Goal: Task Accomplishment & Management: Manage account settings

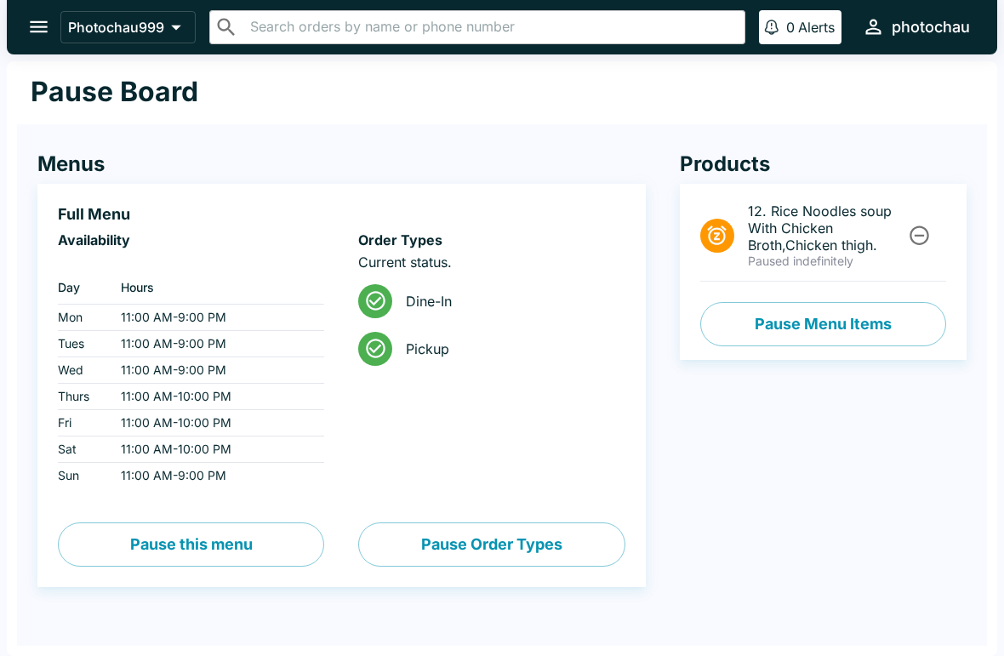
click at [164, 549] on button "Pause this menu" at bounding box center [191, 544] width 266 height 44
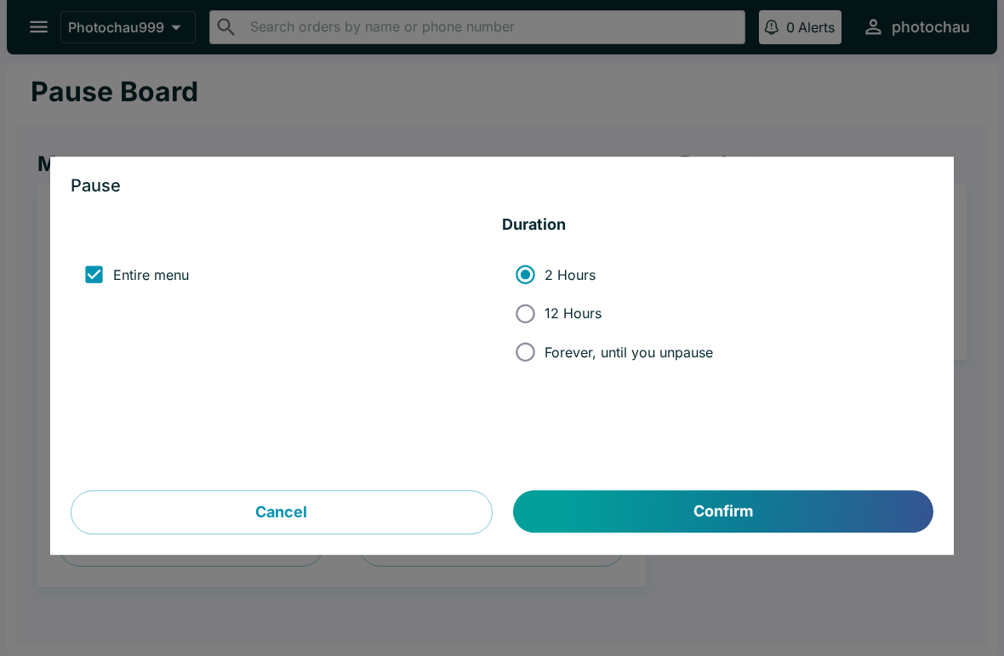
click at [324, 515] on button "Cancel" at bounding box center [282, 512] width 422 height 44
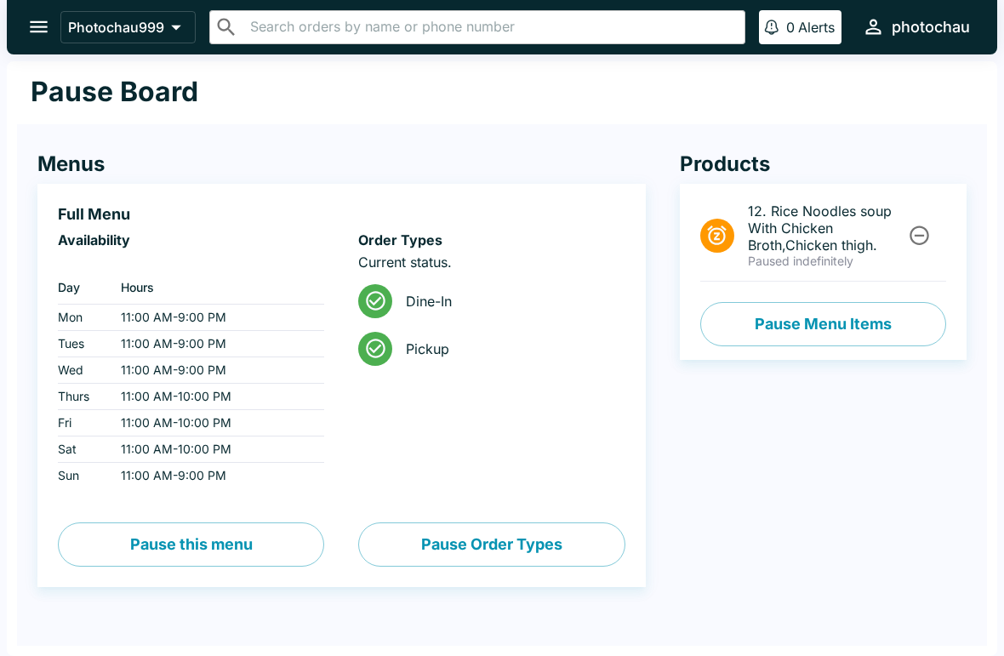
click at [869, 494] on div "Products 12. Rice Noodles soup With Chicken Broth,Chicken thigh. Paused indefin…" at bounding box center [805, 368] width 321 height 503
click at [564, 547] on button "Pause Order Types" at bounding box center [491, 544] width 266 height 44
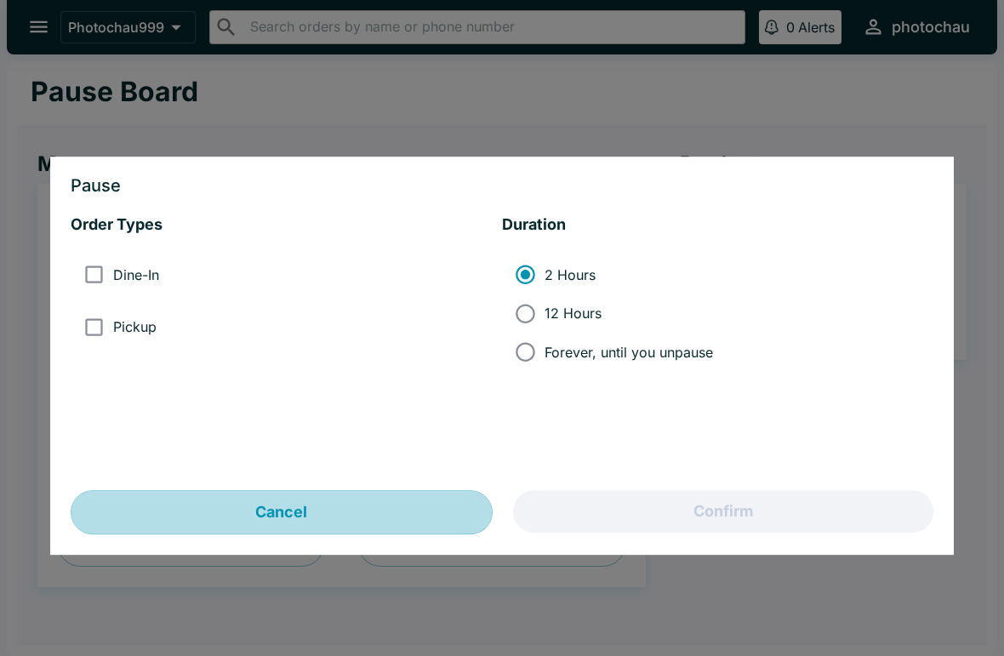
click at [347, 515] on button "Cancel" at bounding box center [282, 512] width 422 height 44
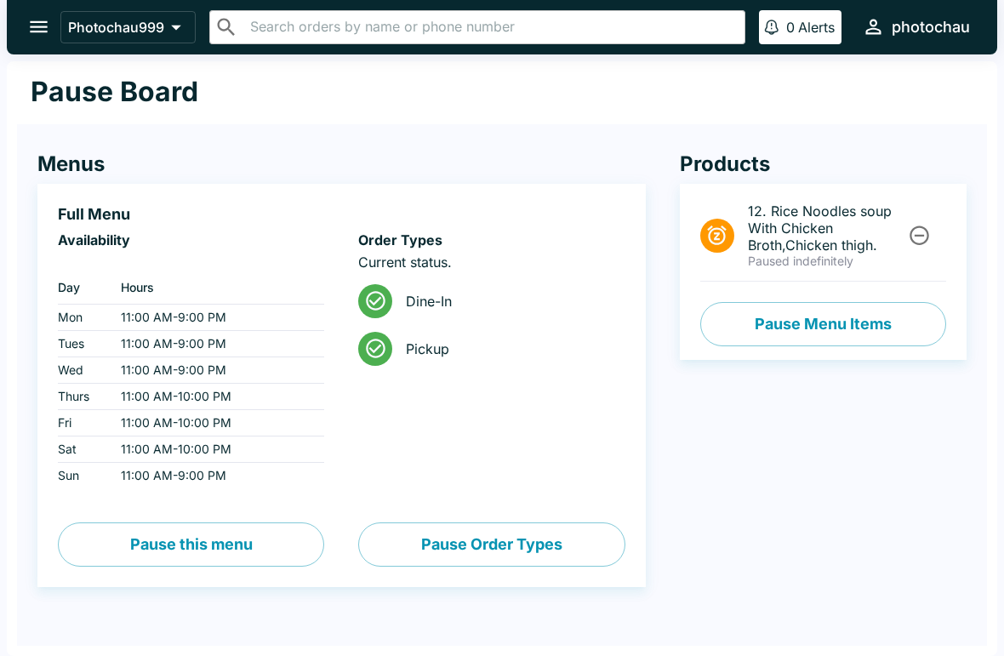
click at [27, 38] on icon "open drawer" at bounding box center [38, 26] width 23 height 23
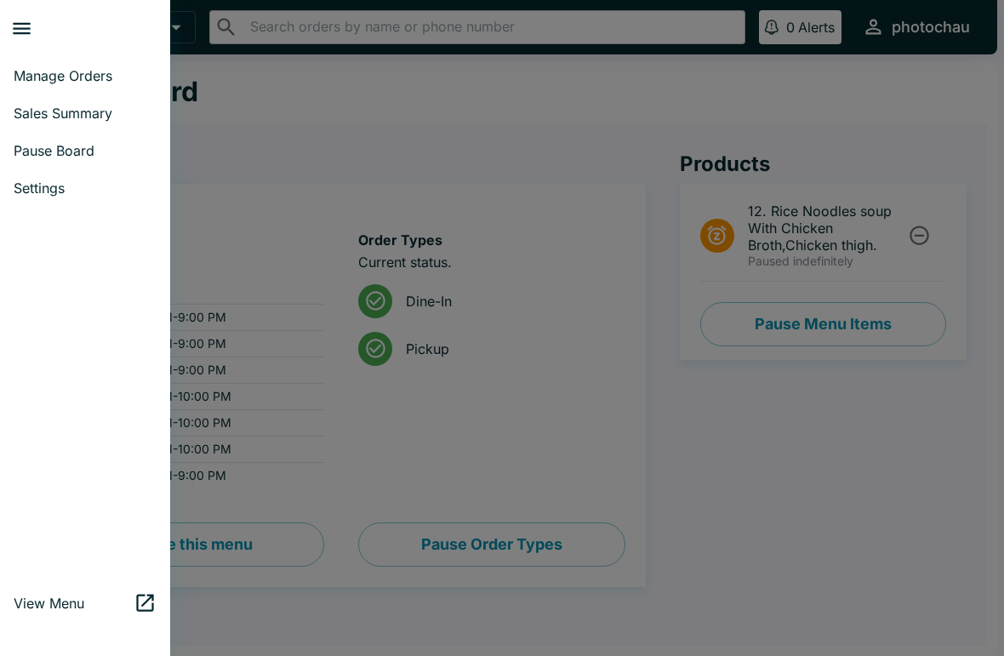
click at [93, 75] on span "Manage Orders" at bounding box center [85, 75] width 143 height 17
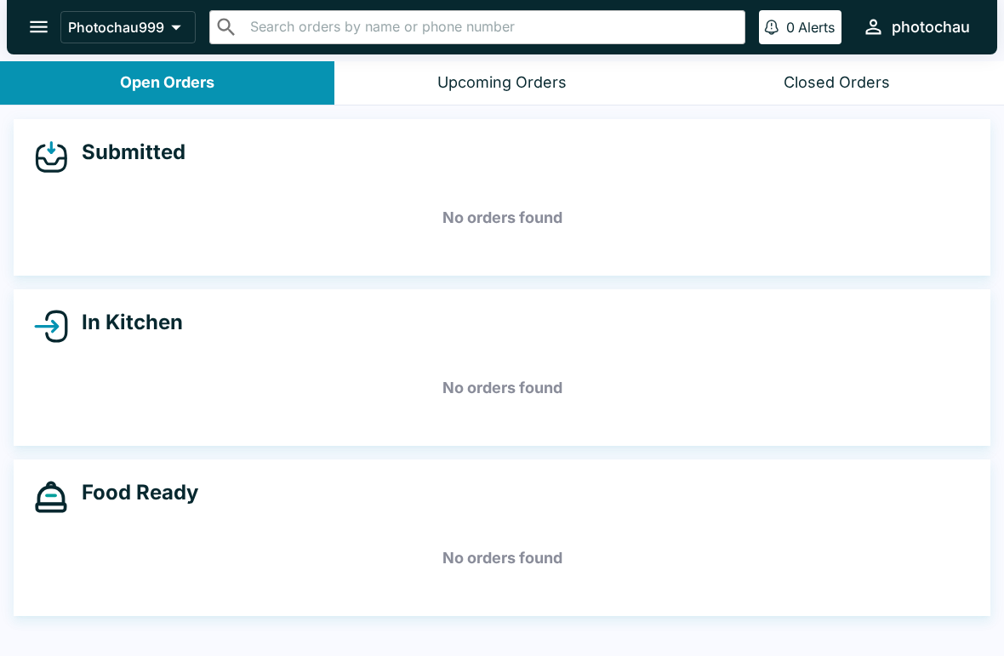
click at [41, 34] on icon "open drawer" at bounding box center [38, 26] width 23 height 23
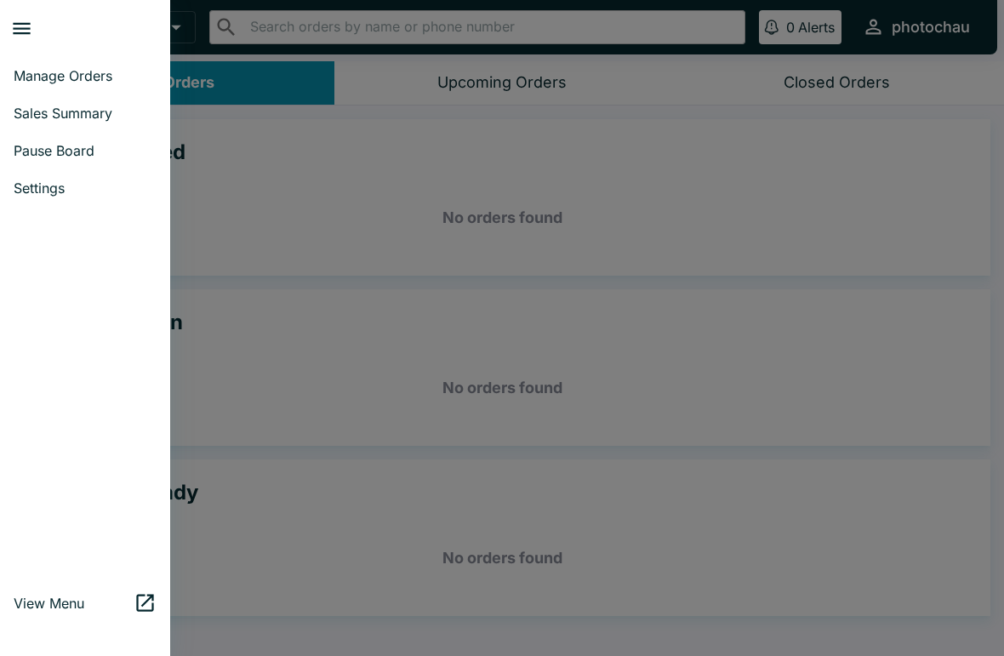
click at [94, 117] on span "Sales Summary" at bounding box center [85, 113] width 143 height 17
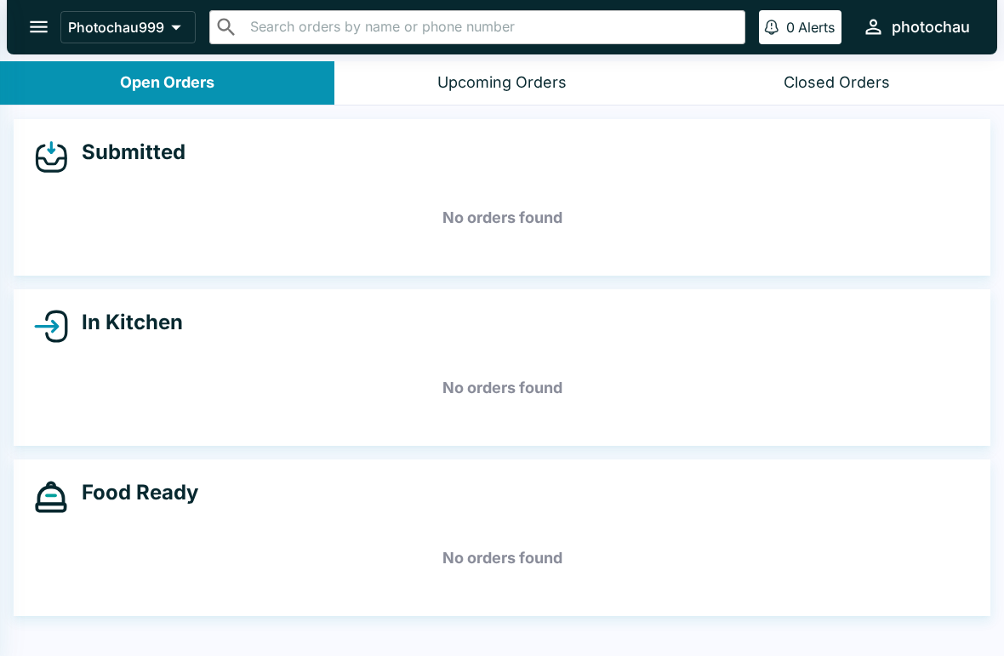
select select "03:00"
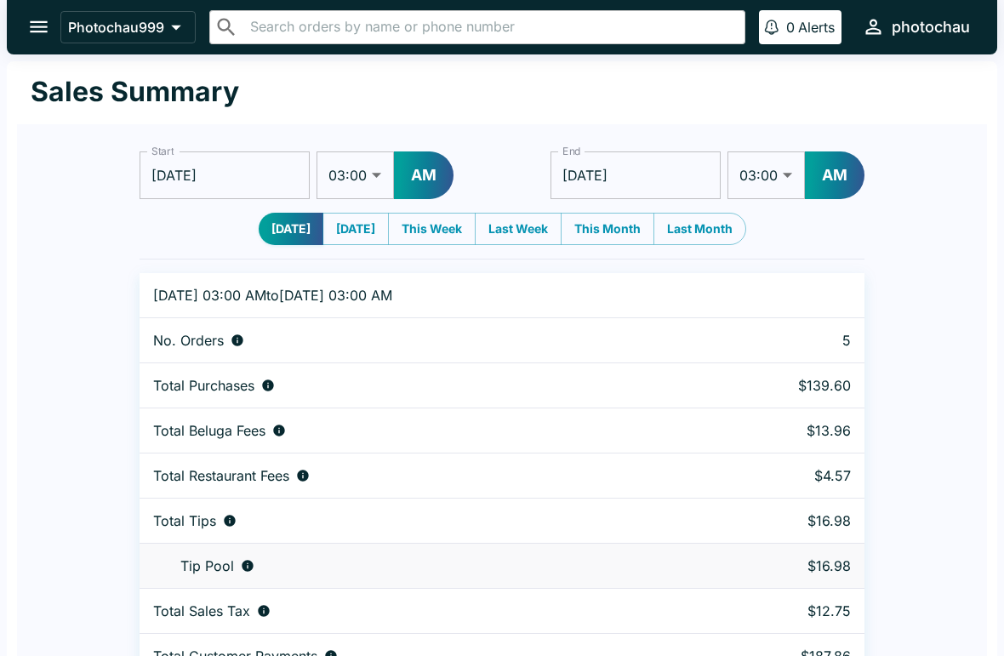
click at [43, 31] on icon "open drawer" at bounding box center [38, 26] width 23 height 23
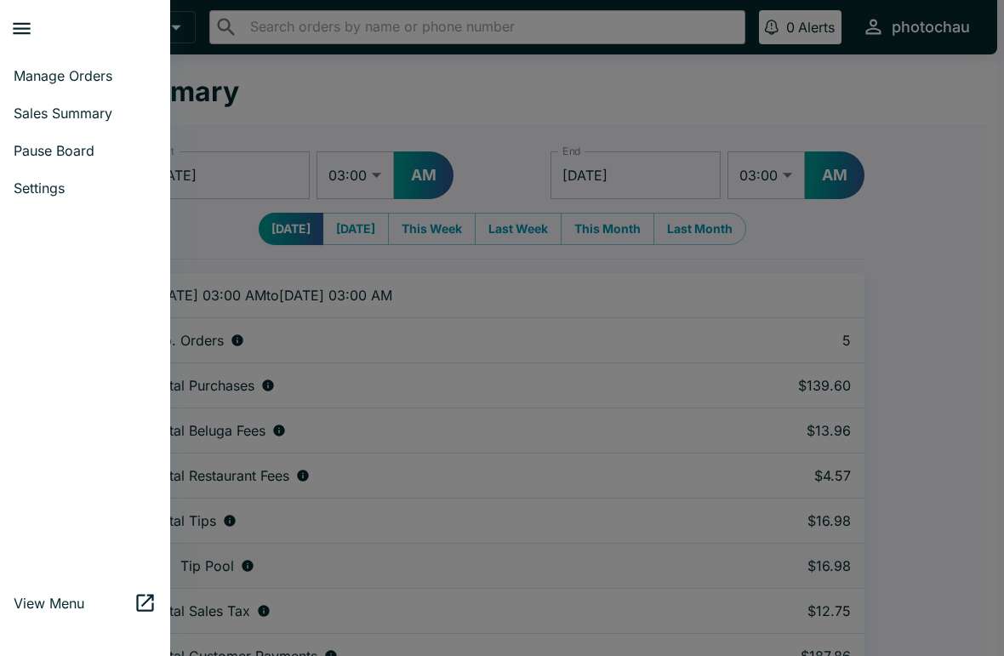
click at [84, 156] on span "Pause Board" at bounding box center [85, 150] width 143 height 17
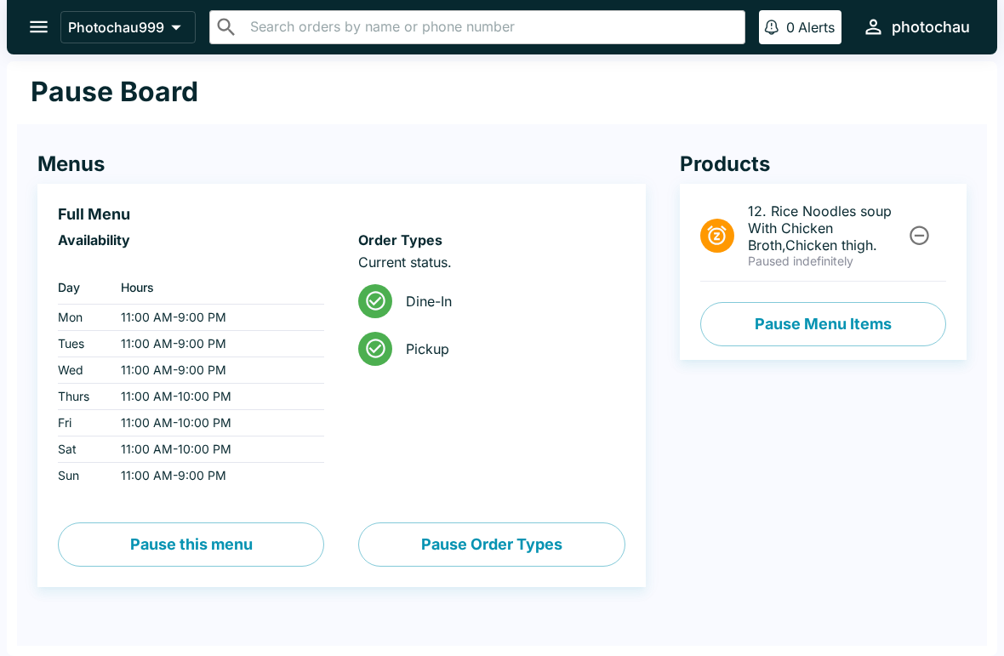
click at [48, 25] on icon "open drawer" at bounding box center [38, 26] width 23 height 23
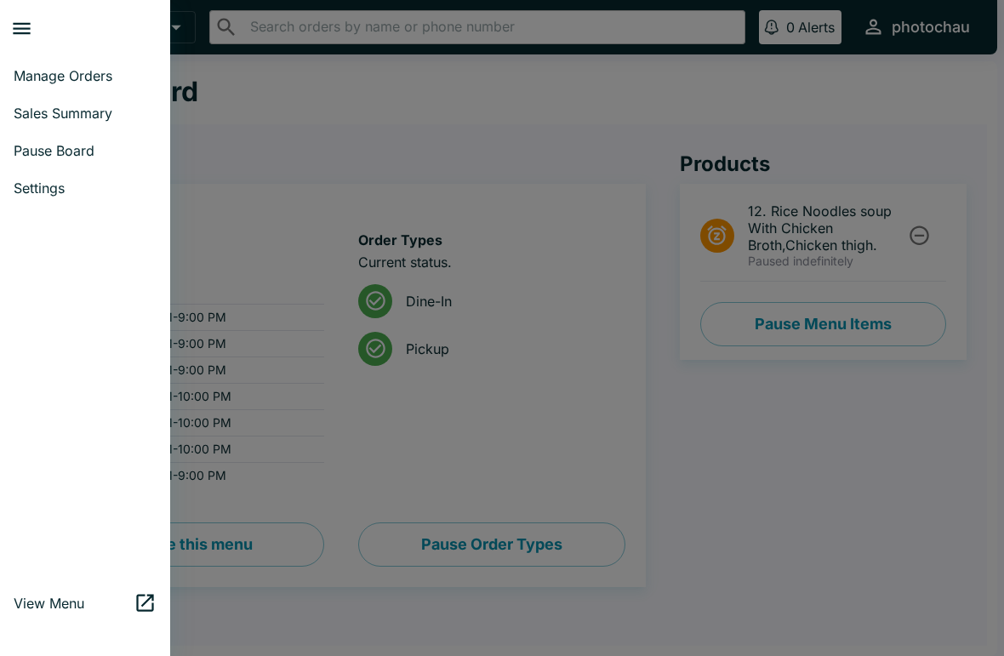
click at [53, 191] on span "Settings" at bounding box center [85, 187] width 143 height 17
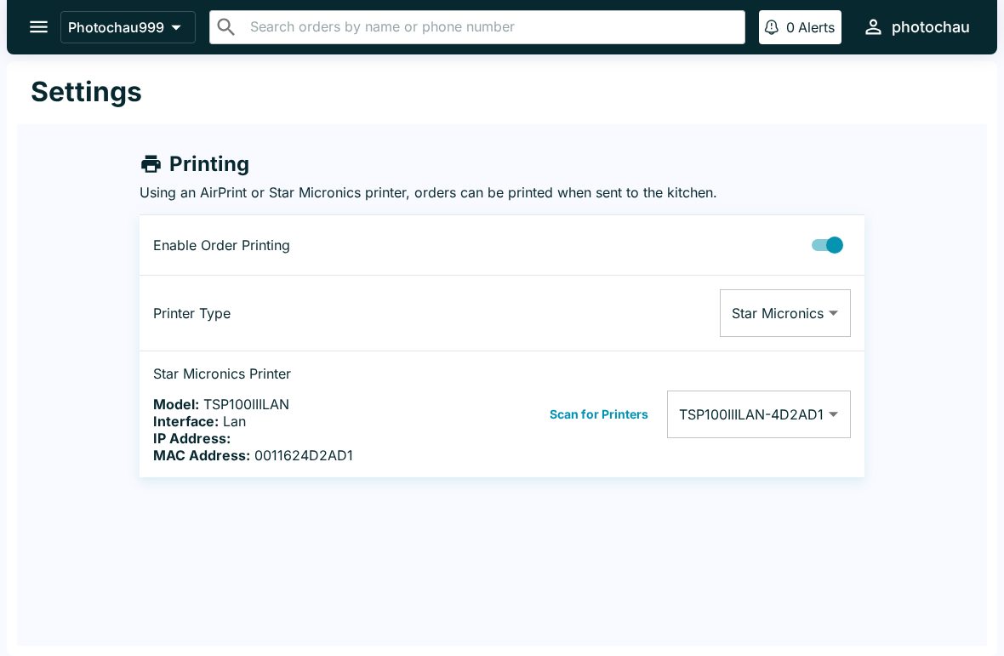
click at [38, 29] on icon "open drawer" at bounding box center [38, 26] width 23 height 23
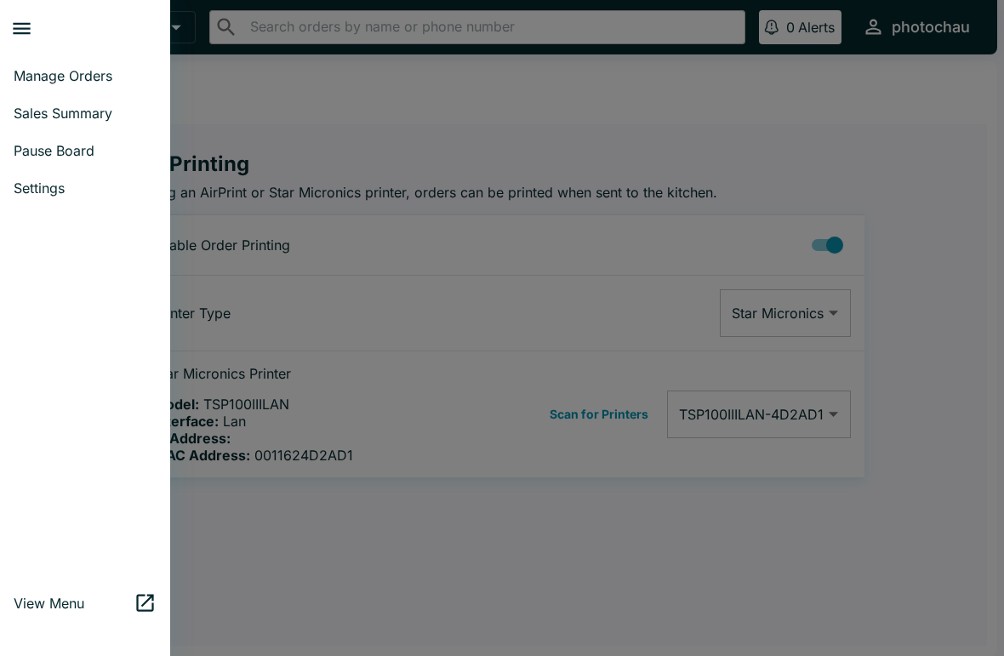
click at [74, 605] on span "View Menu" at bounding box center [74, 602] width 120 height 17
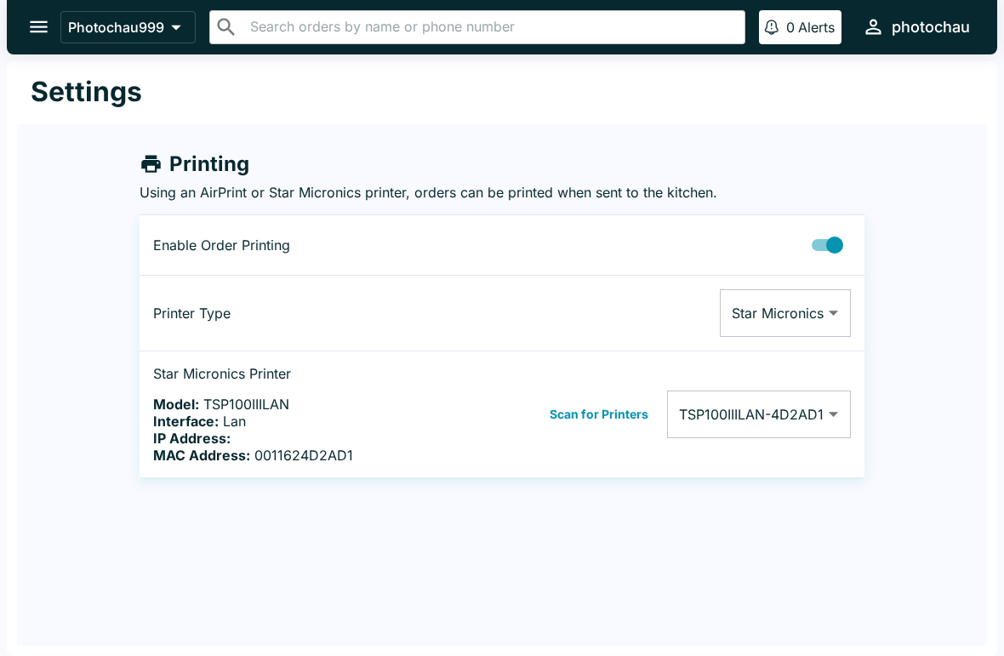
click at [191, 30] on button "Photochau999" at bounding box center [127, 27] width 135 height 32
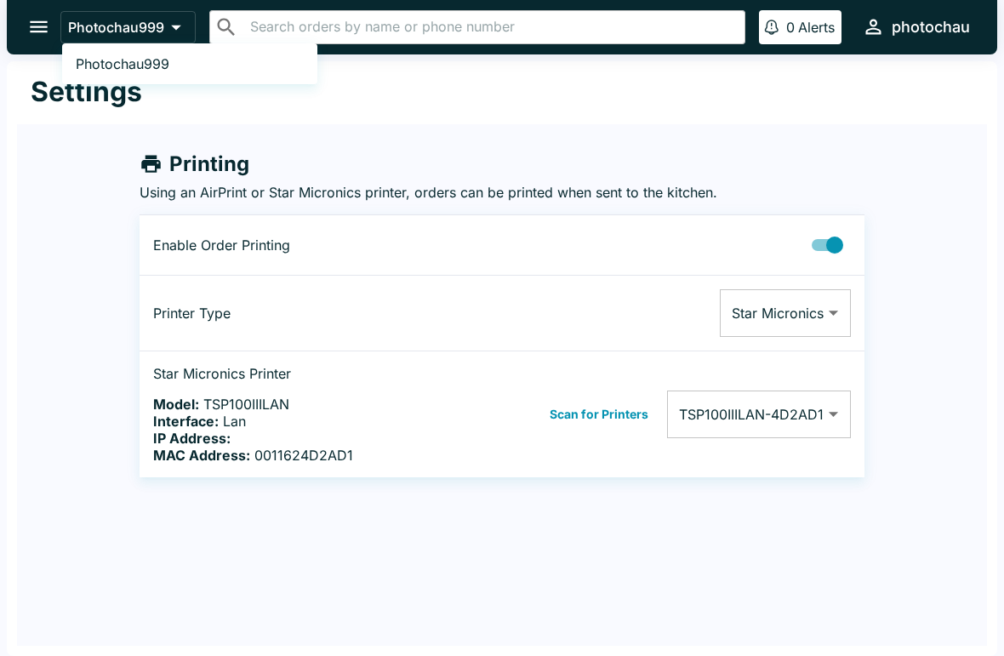
click at [86, 198] on div at bounding box center [502, 328] width 1004 height 656
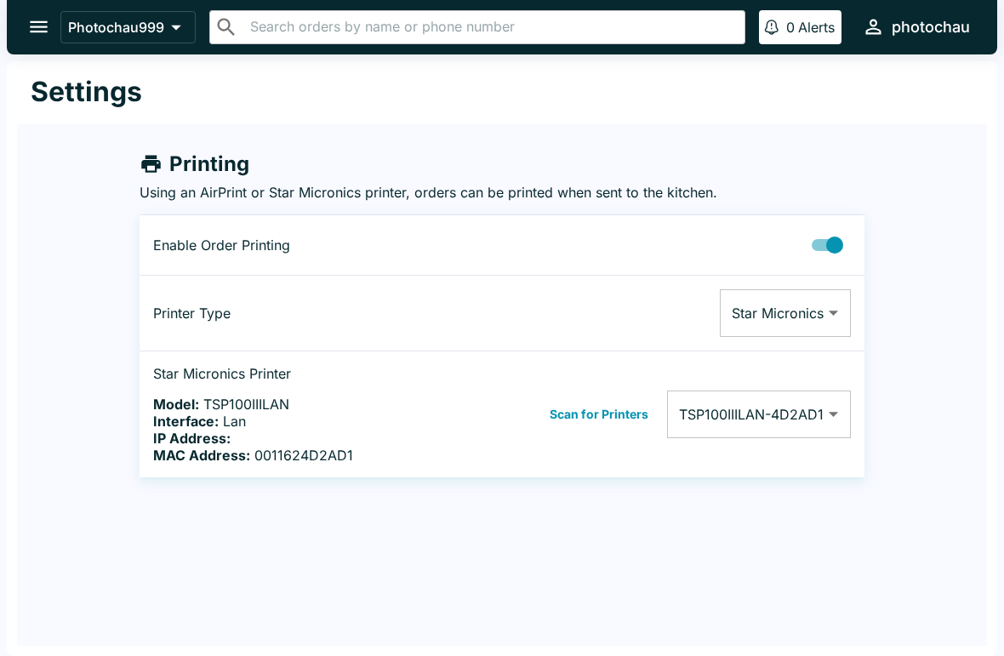
click at [43, 29] on icon "open drawer" at bounding box center [38, 26] width 23 height 23
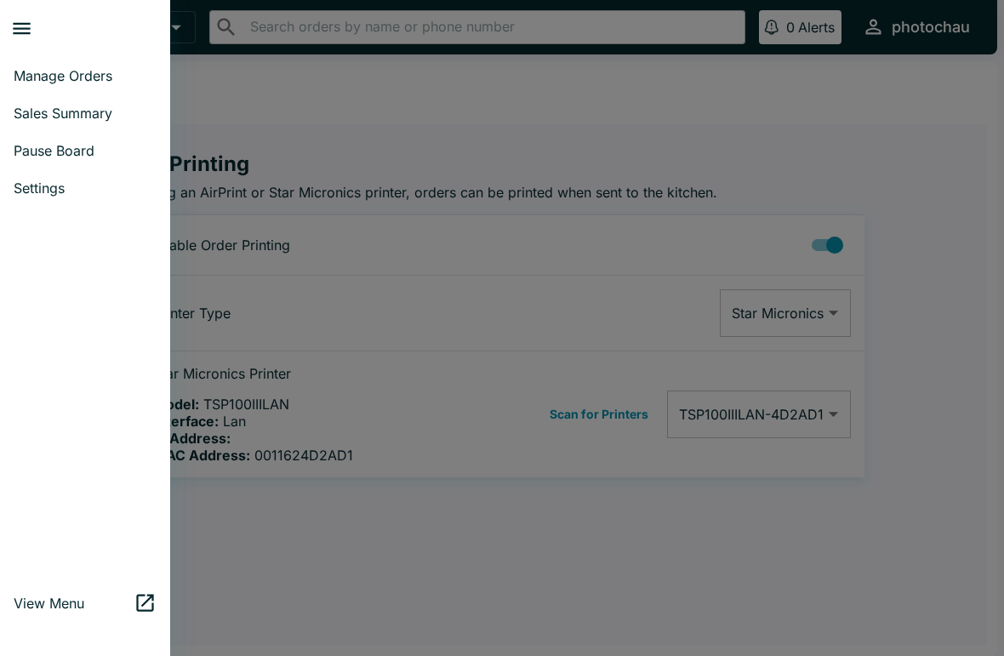
click at [48, 611] on span "View Menu" at bounding box center [74, 602] width 120 height 17
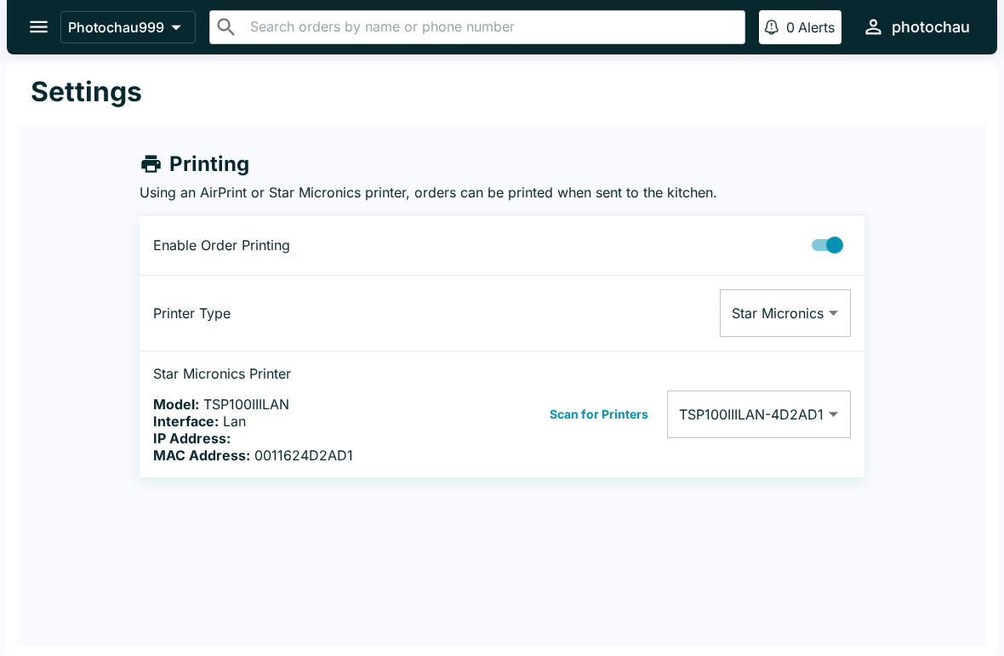
click at [955, 301] on div "Printing Using an AirPrint or Star Micronics printer, orders can be printed whe…" at bounding box center [502, 300] width 970 height 353
click at [31, 35] on icon "open drawer" at bounding box center [38, 26] width 23 height 23
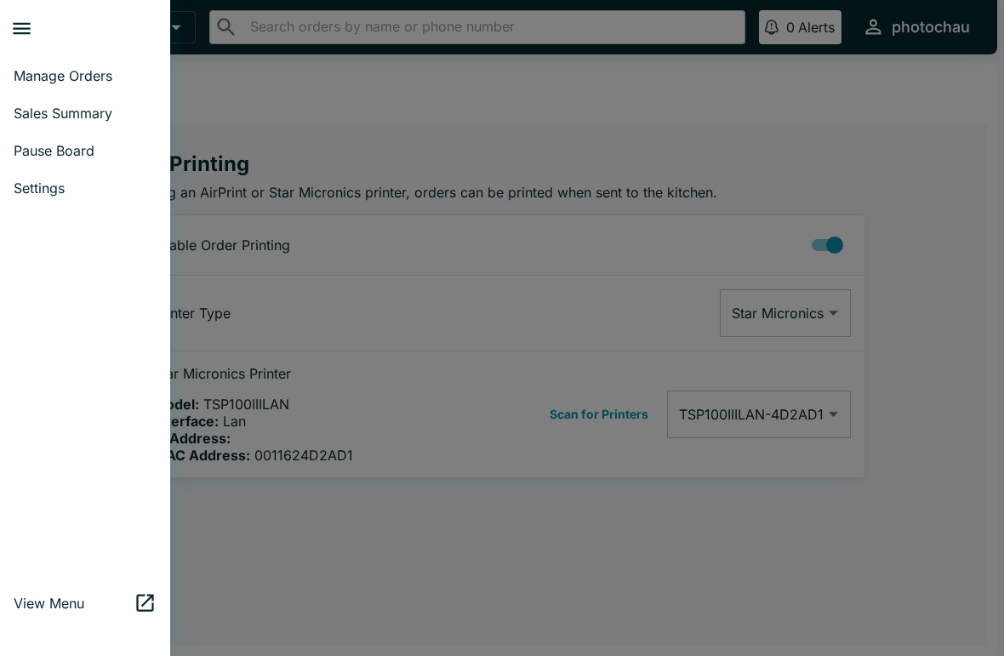
click at [94, 82] on span "Manage Orders" at bounding box center [85, 75] width 143 height 17
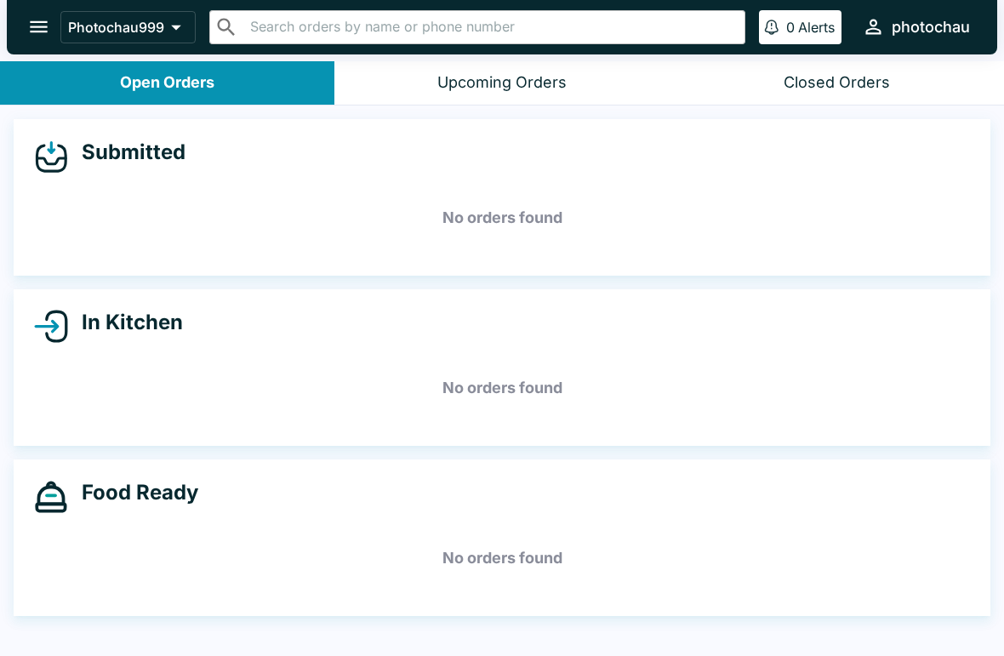
click at [877, 91] on div "Closed Orders" at bounding box center [836, 83] width 106 height 20
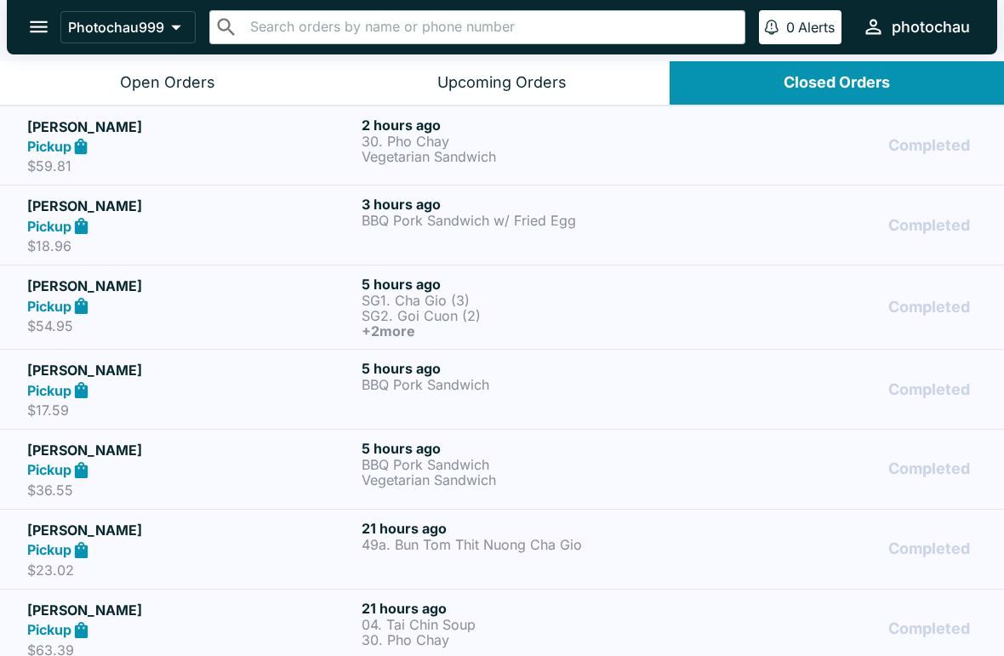
click at [544, 85] on div "Upcoming Orders" at bounding box center [501, 83] width 129 height 20
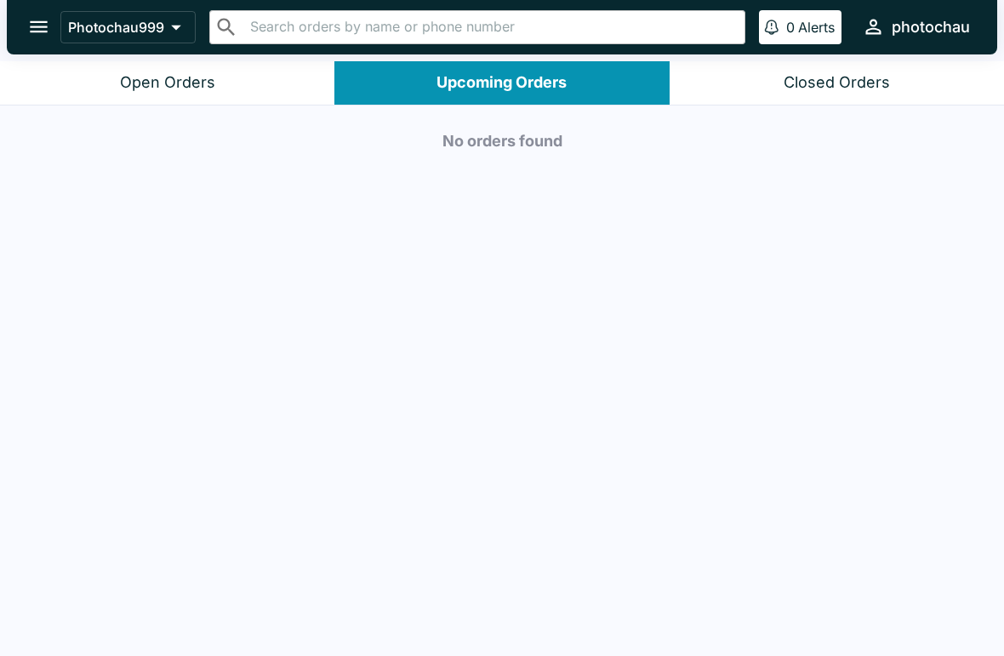
click at [169, 90] on div "Open Orders" at bounding box center [167, 83] width 95 height 20
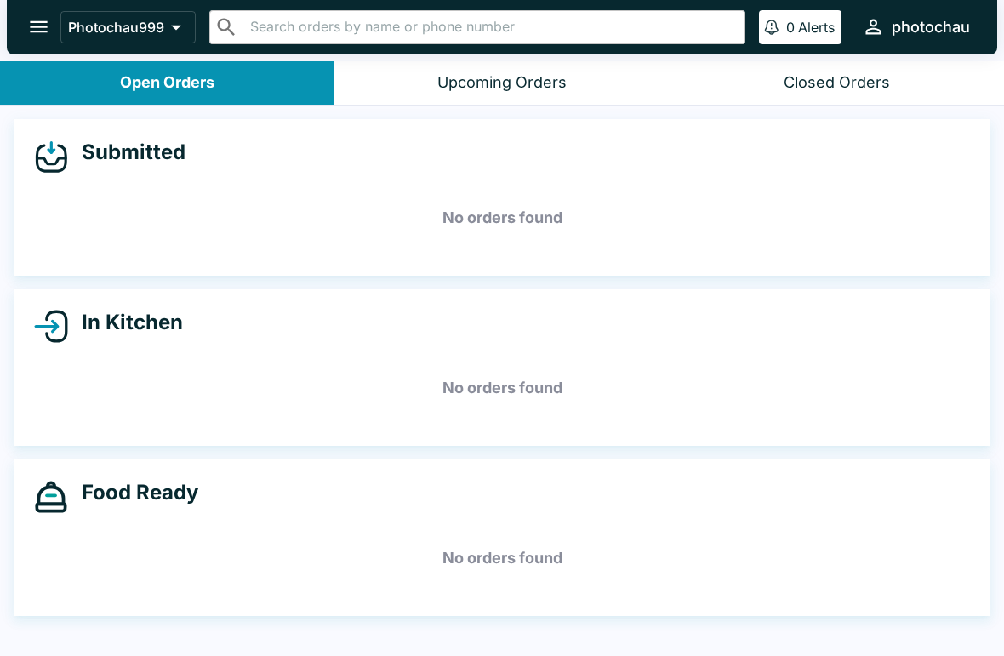
click at [46, 15] on icon "open drawer" at bounding box center [38, 26] width 23 height 23
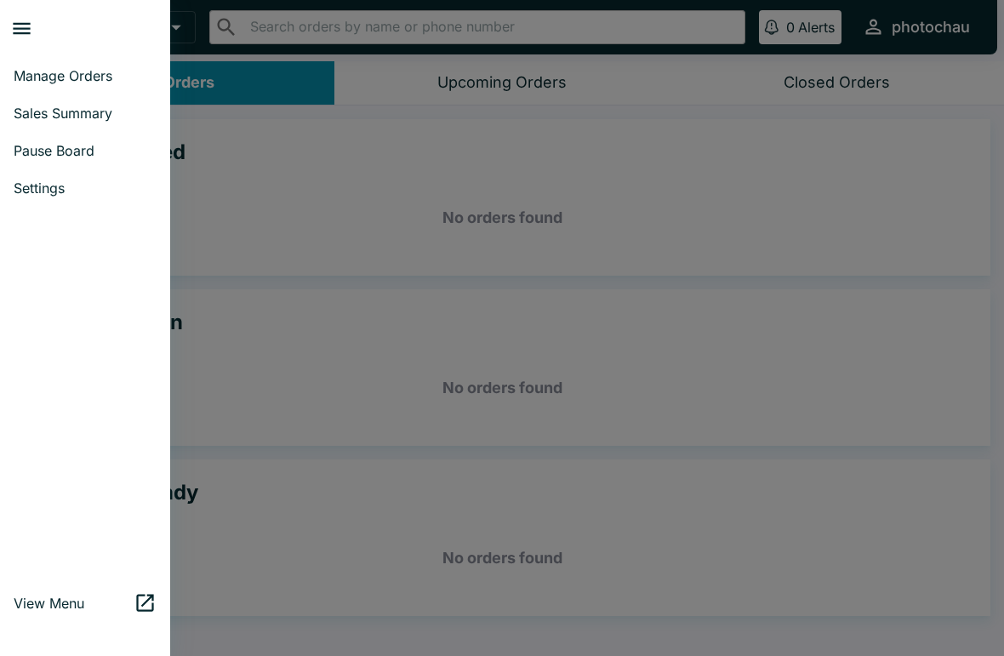
click at [84, 155] on span "Pause Board" at bounding box center [85, 150] width 143 height 17
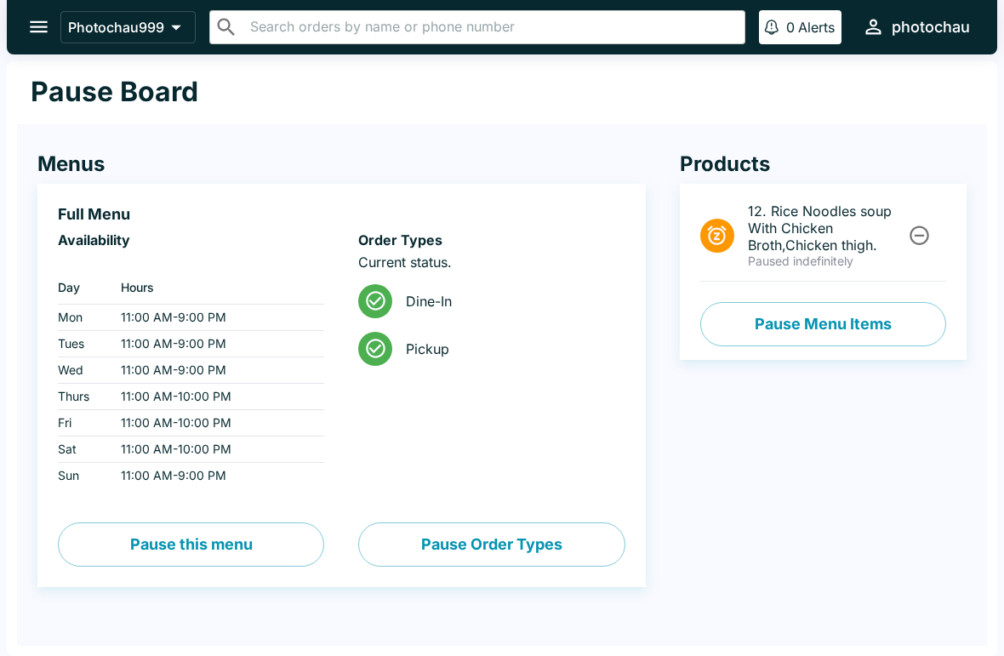
click at [908, 320] on button "Pause Menu Items" at bounding box center [823, 324] width 246 height 44
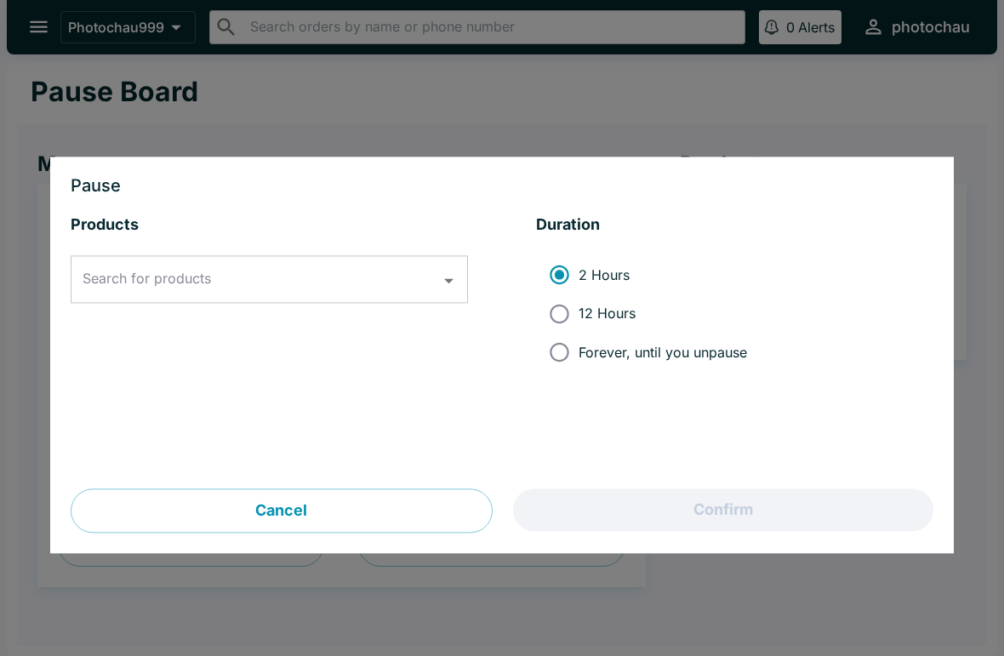
click at [438, 274] on icon "Open" at bounding box center [448, 281] width 23 height 23
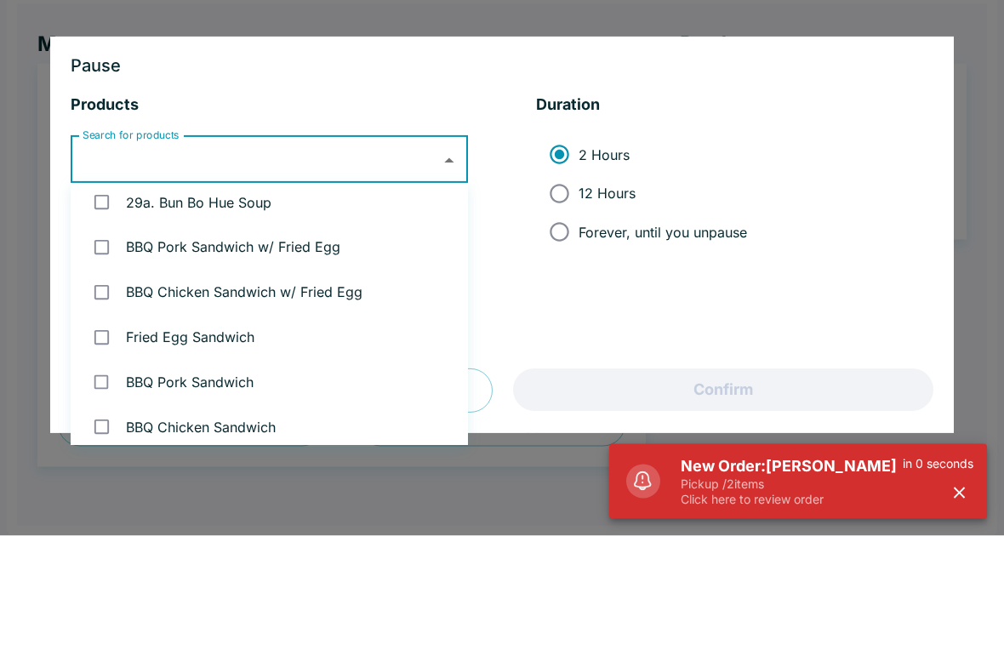
scroll to position [1663, 0]
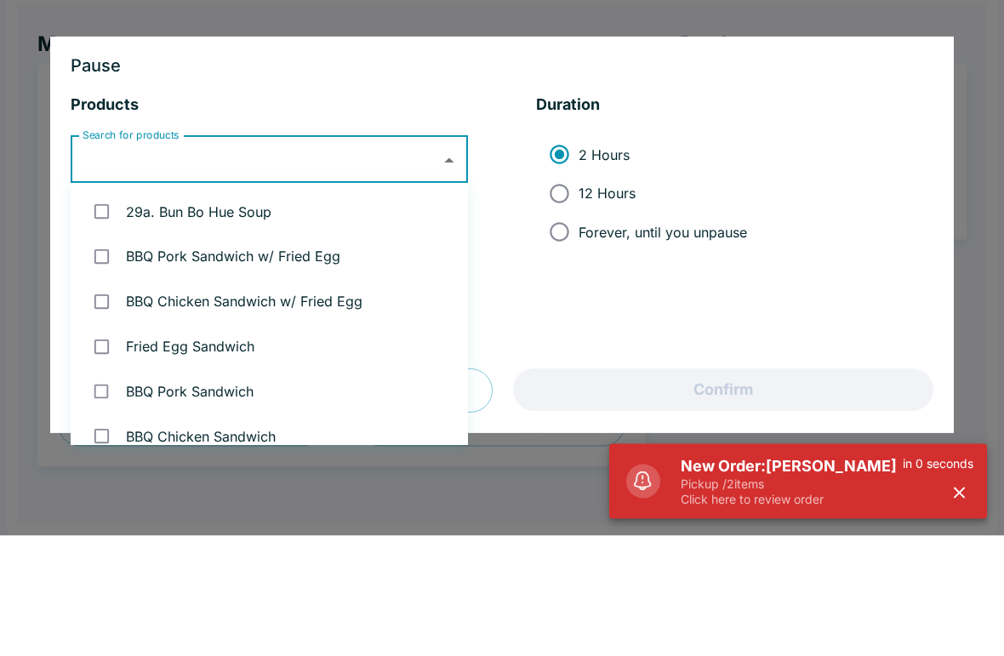
click at [112, 360] on input "checkbox" at bounding box center [101, 377] width 35 height 35
checkbox input "true"
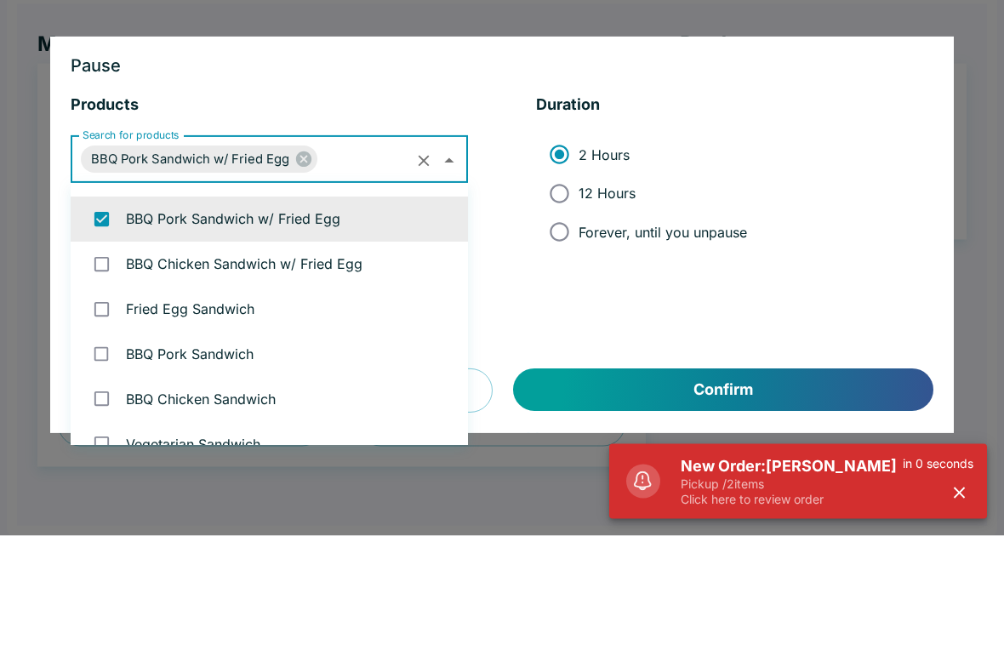
scroll to position [1730, 0]
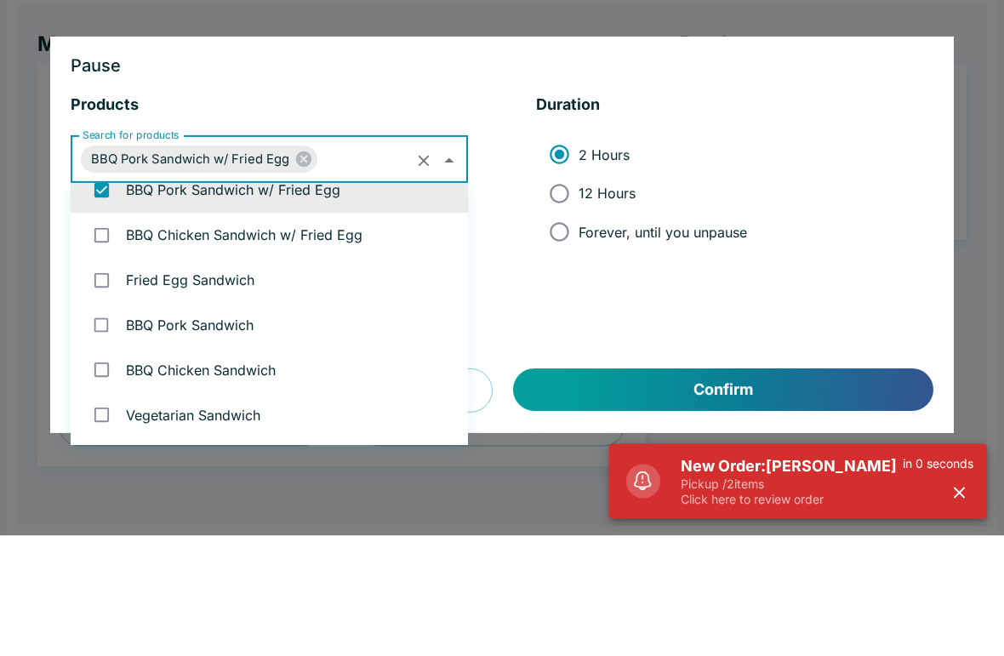
click at [117, 338] on input "checkbox" at bounding box center [101, 355] width 35 height 35
checkbox input "true"
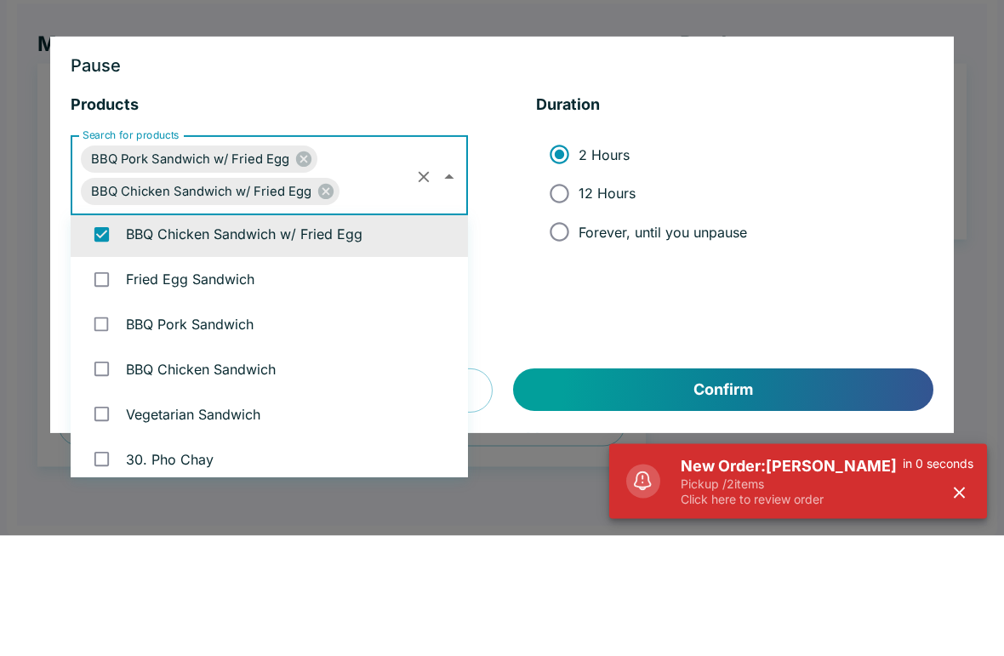
scroll to position [1794, 0]
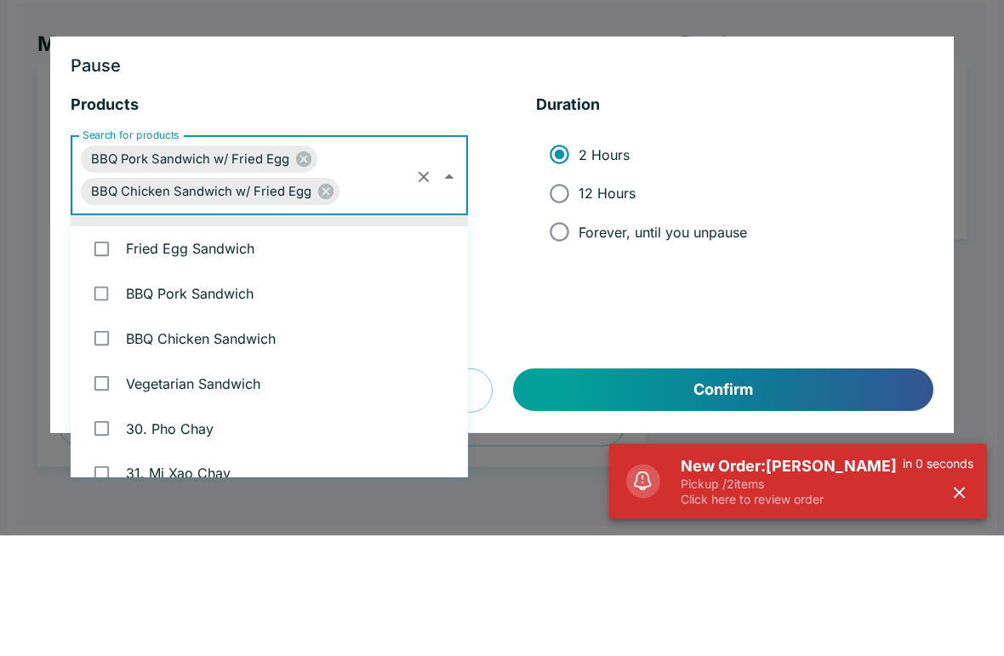
click at [117, 351] on input "checkbox" at bounding box center [101, 368] width 35 height 35
checkbox input "true"
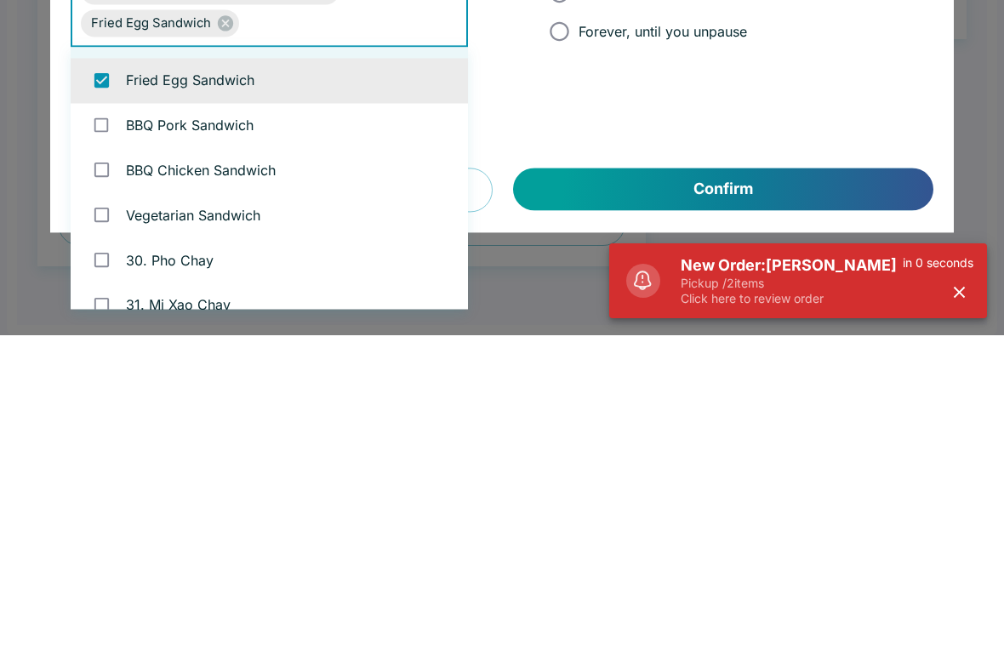
click at [111, 429] on input "checkbox" at bounding box center [101, 446] width 35 height 35
checkbox input "true"
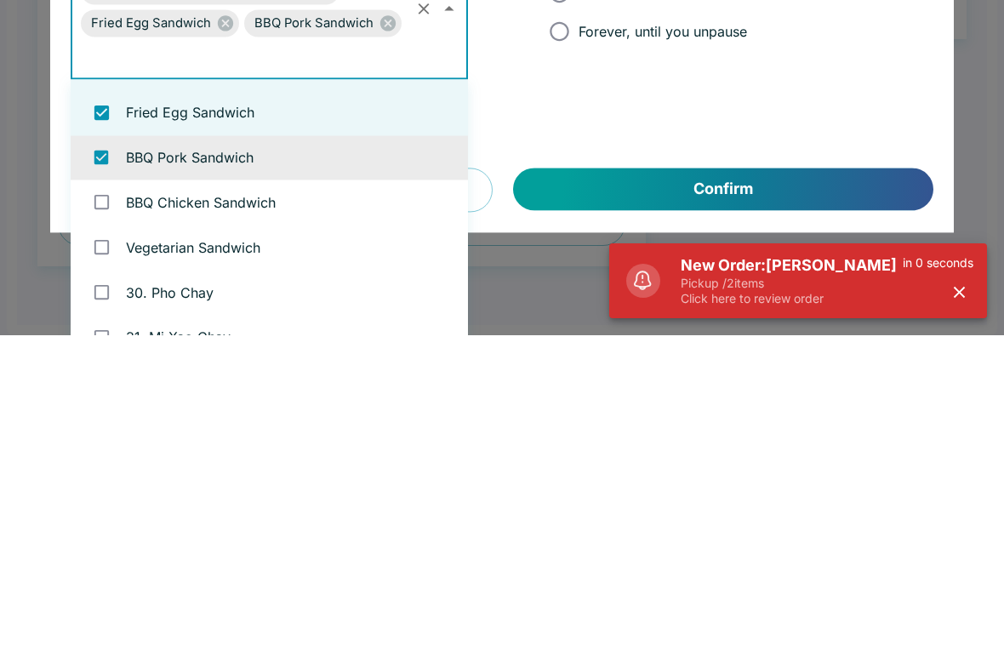
click at [104, 506] on input "checkbox" at bounding box center [101, 523] width 35 height 35
checkbox input "true"
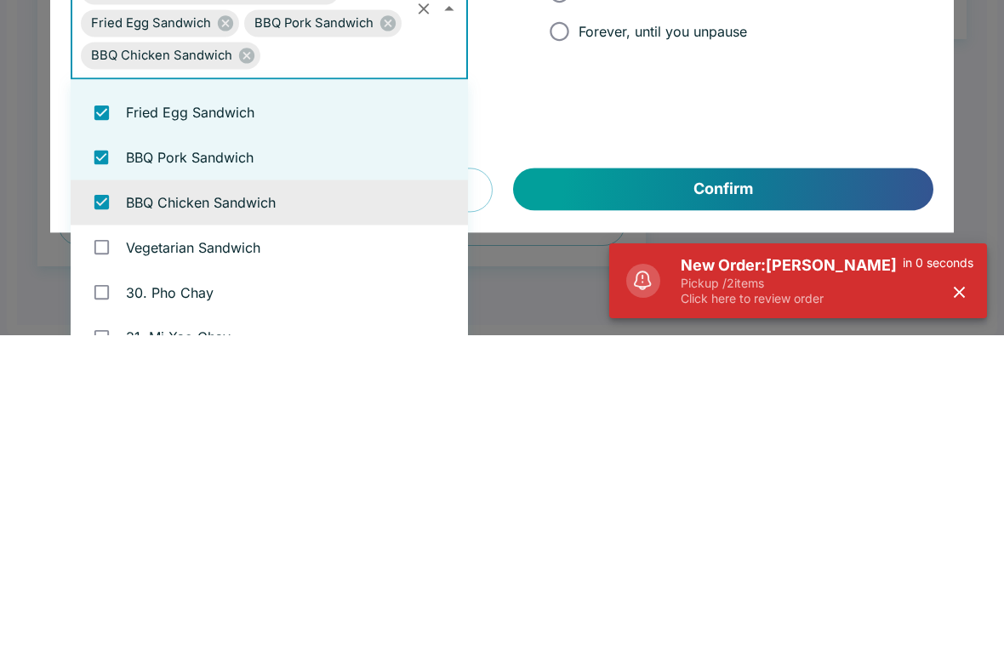
click at [105, 551] on input "checkbox" at bounding box center [101, 568] width 35 height 35
checkbox input "true"
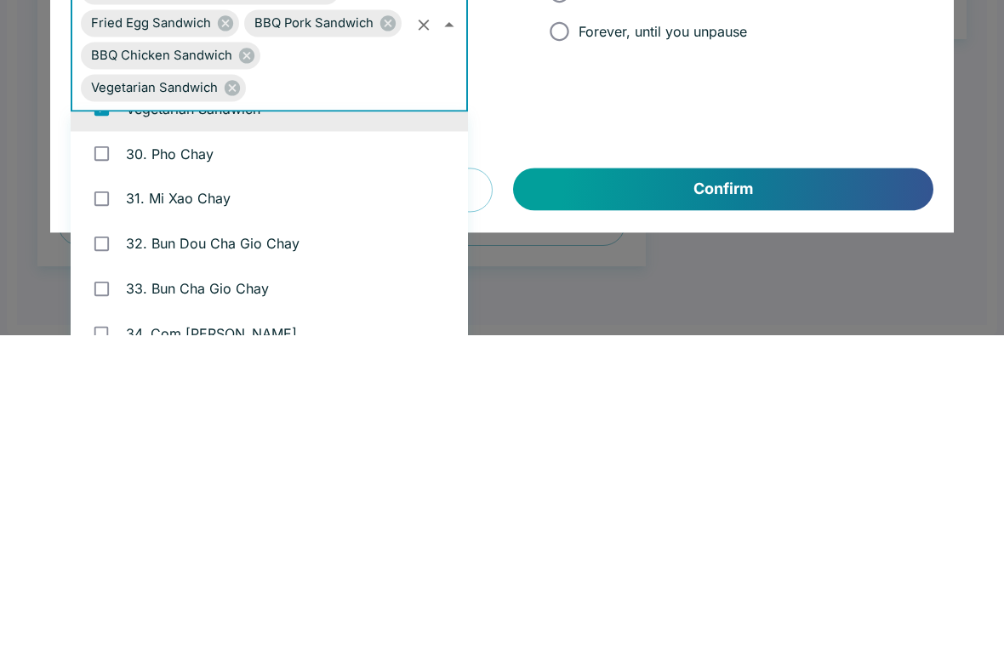
scroll to position [1965, 0]
click at [823, 489] on button "Confirm" at bounding box center [723, 510] width 420 height 43
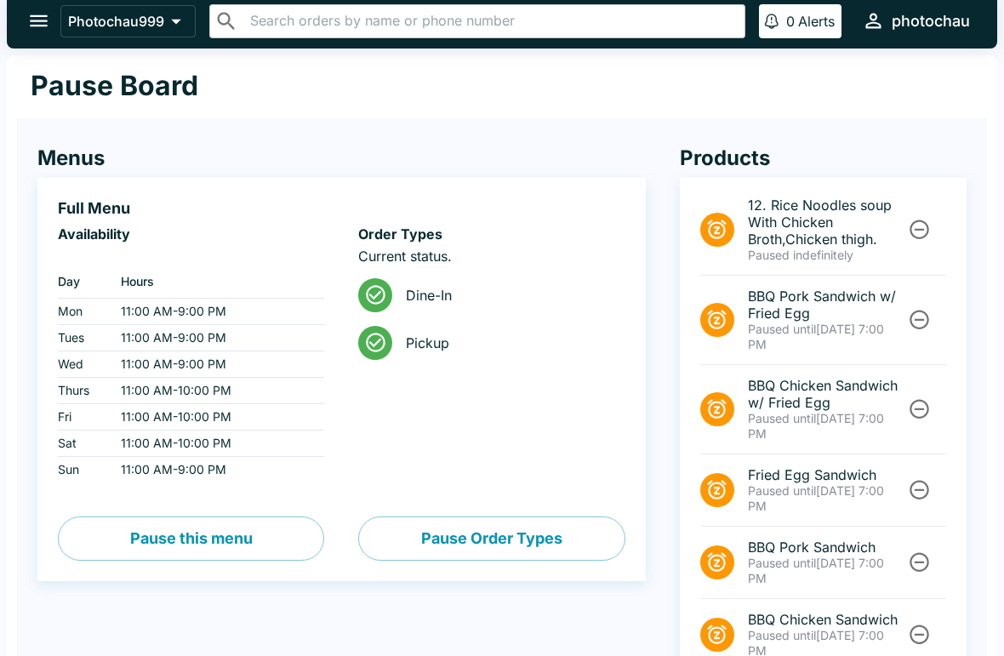
scroll to position [0, 0]
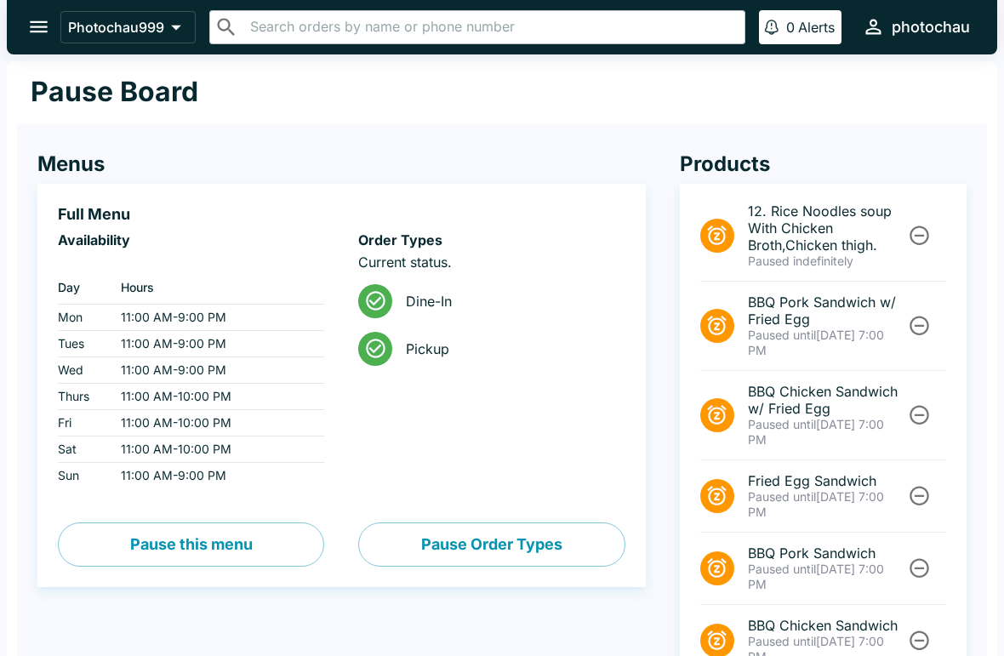
click at [33, 17] on icon "open drawer" at bounding box center [38, 26] width 23 height 23
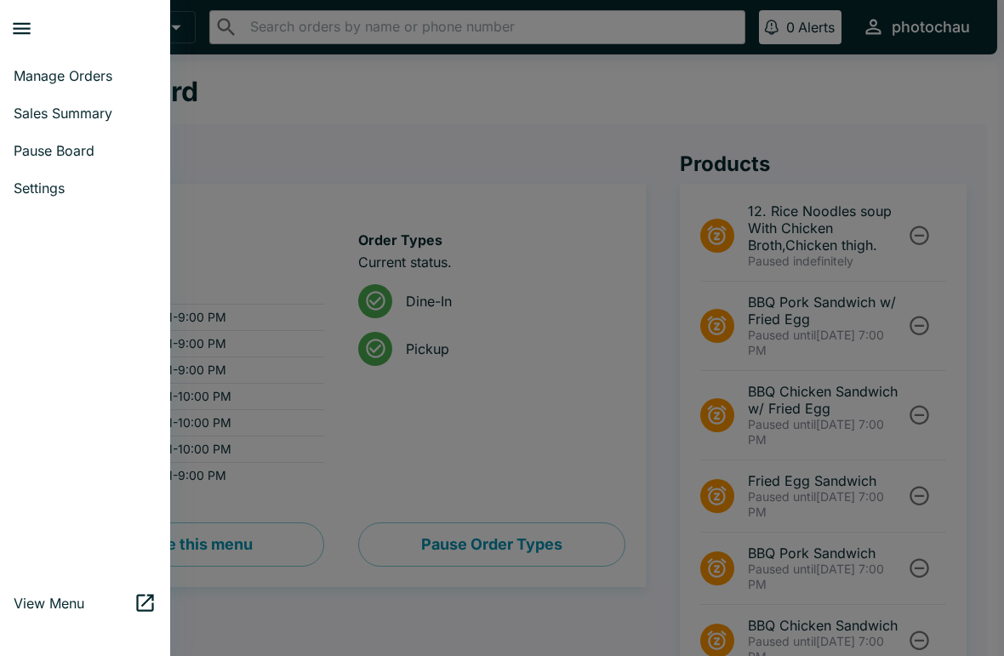
click at [105, 79] on span "Manage Orders" at bounding box center [85, 75] width 143 height 17
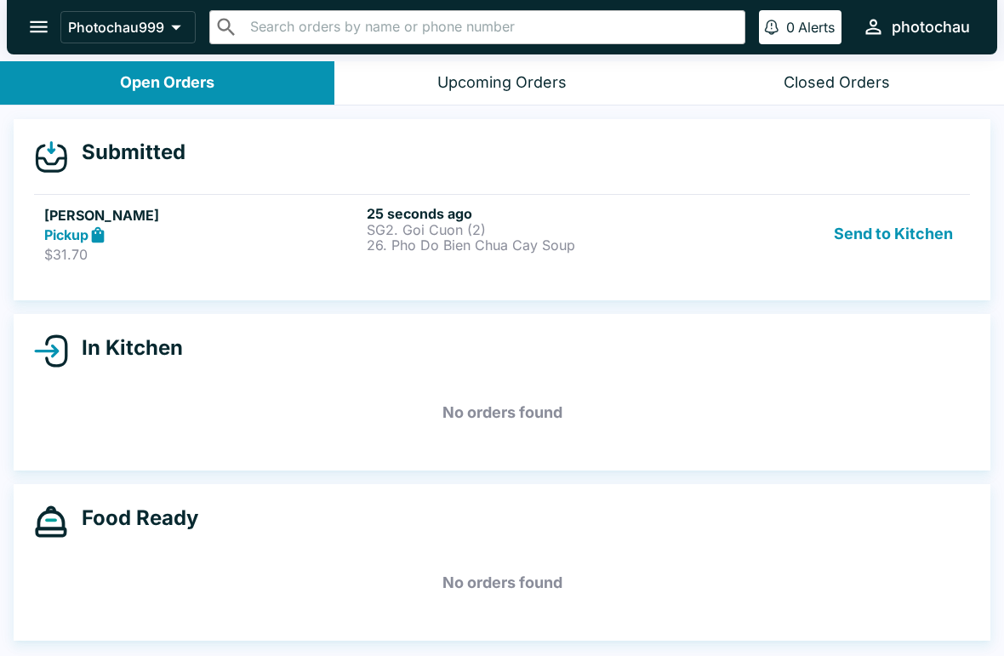
click at [44, 26] on icon "open drawer" at bounding box center [38, 26] width 23 height 23
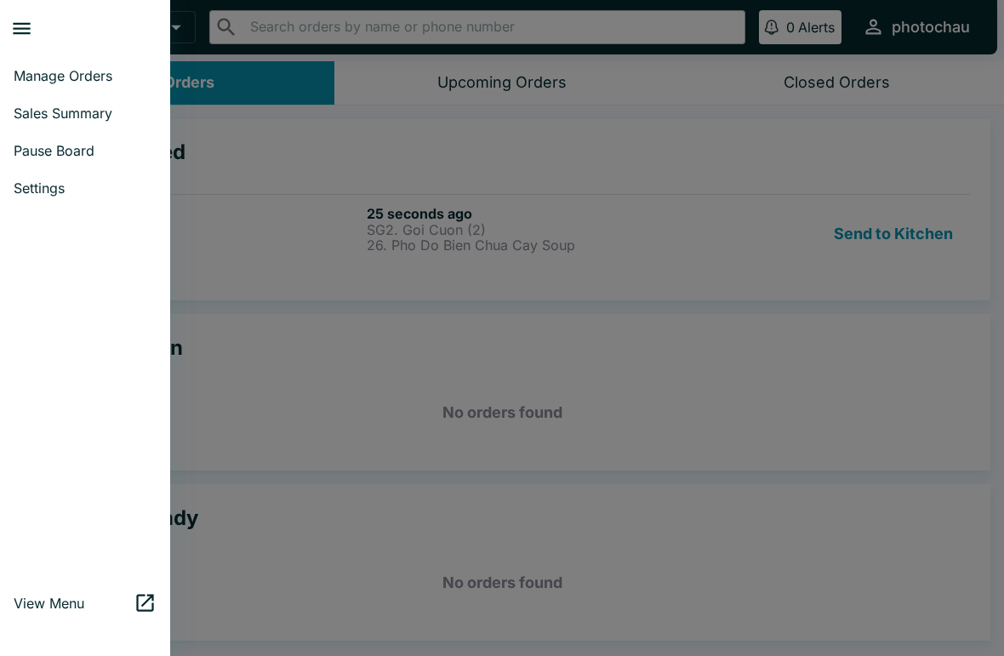
click at [82, 145] on span "Pause Board" at bounding box center [85, 150] width 143 height 17
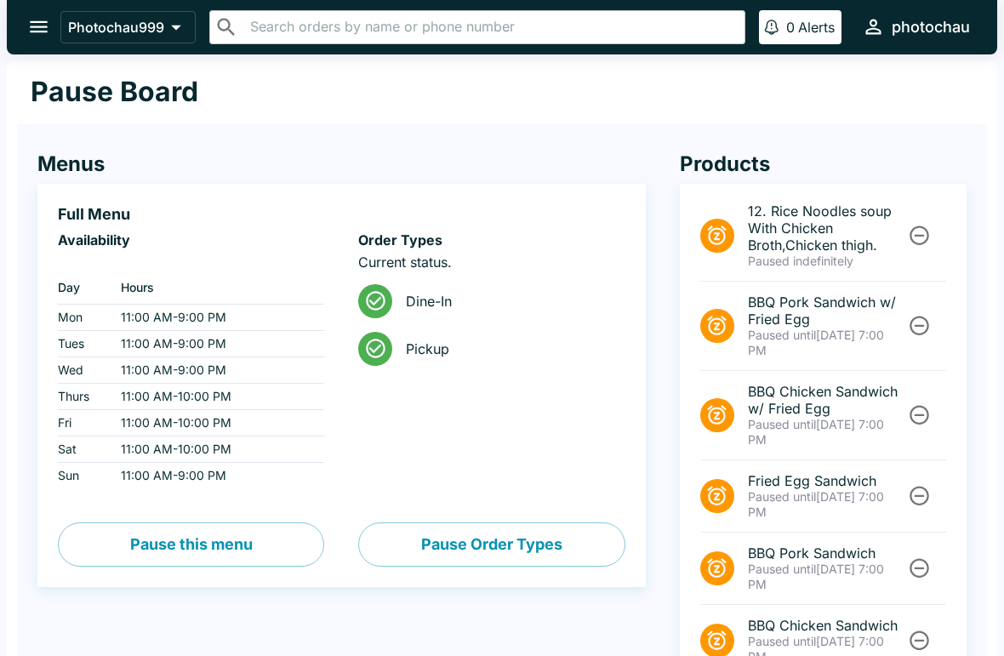
click at [270, 531] on button "Pause this menu" at bounding box center [191, 544] width 266 height 44
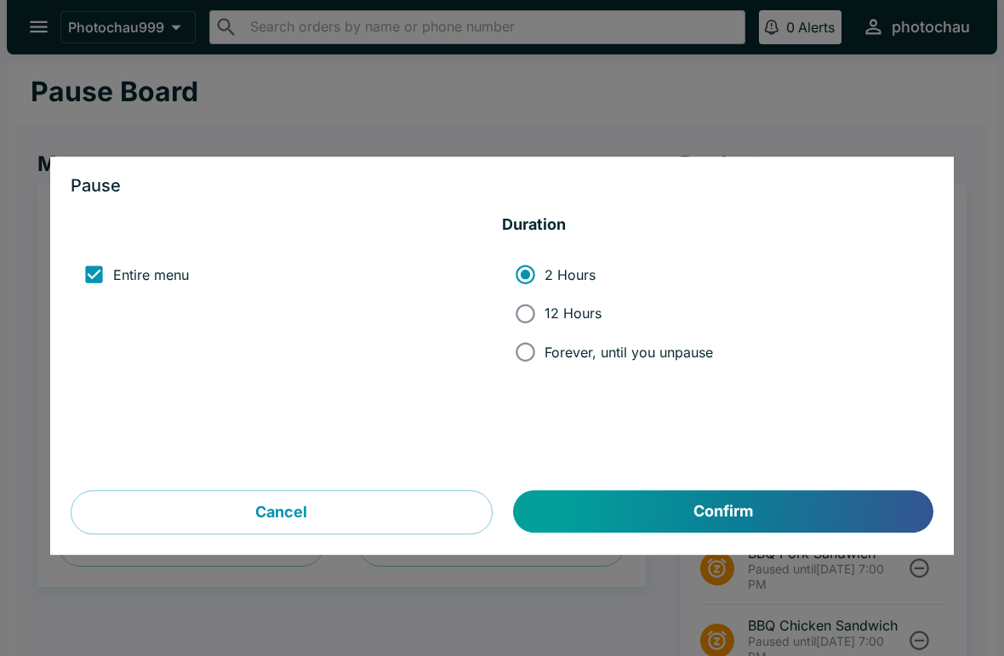
click at [662, 506] on button "Confirm" at bounding box center [723, 511] width 420 height 43
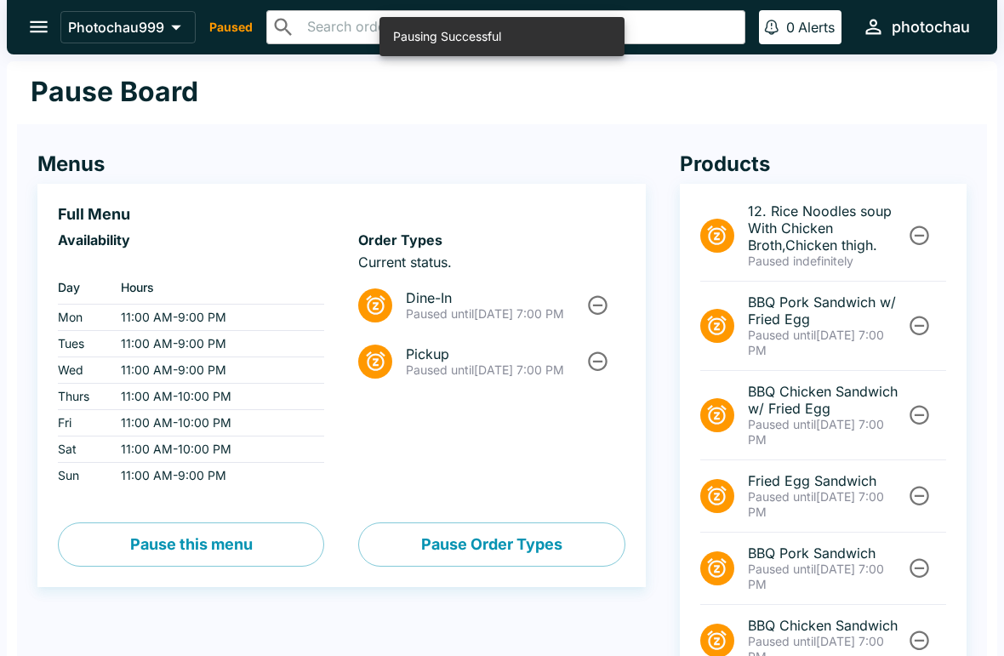
click at [386, 299] on div at bounding box center [382, 305] width 48 height 34
click at [389, 366] on li "Pickup Paused until [DATE] 7:00 PM" at bounding box center [491, 361] width 266 height 56
click at [611, 306] on button "Unpause" at bounding box center [597, 304] width 31 height 31
click at [608, 371] on button "Unpause" at bounding box center [597, 360] width 31 height 31
click at [608, 313] on icon "Unpause" at bounding box center [597, 304] width 23 height 23
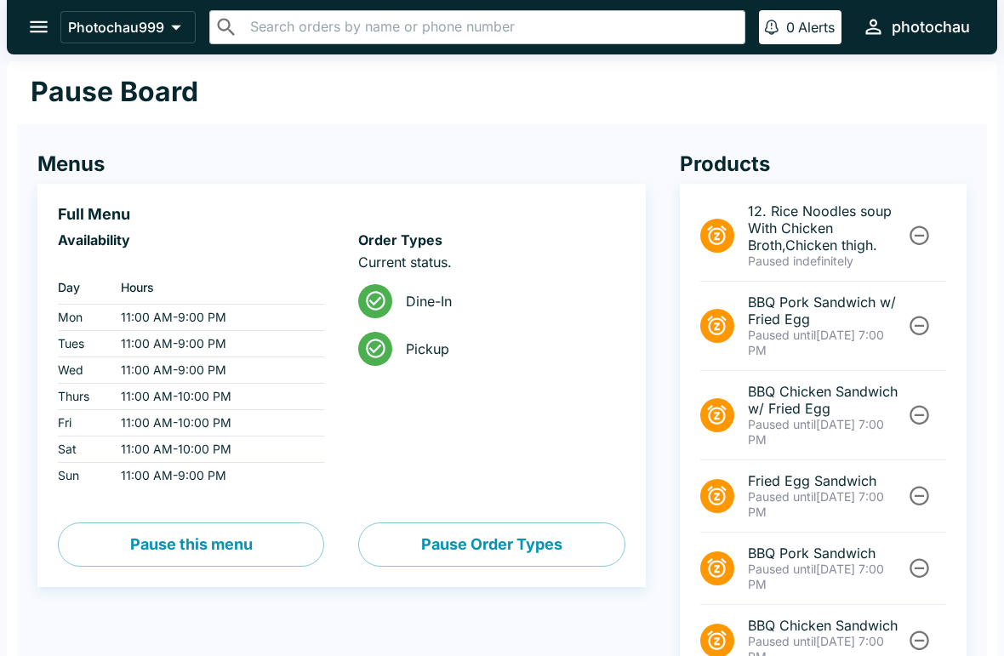
click at [604, 301] on span "Dine-In" at bounding box center [508, 301] width 205 height 17
click at [930, 313] on div at bounding box center [917, 325] width 29 height 31
click at [932, 413] on button "Unpause" at bounding box center [918, 414] width 31 height 31
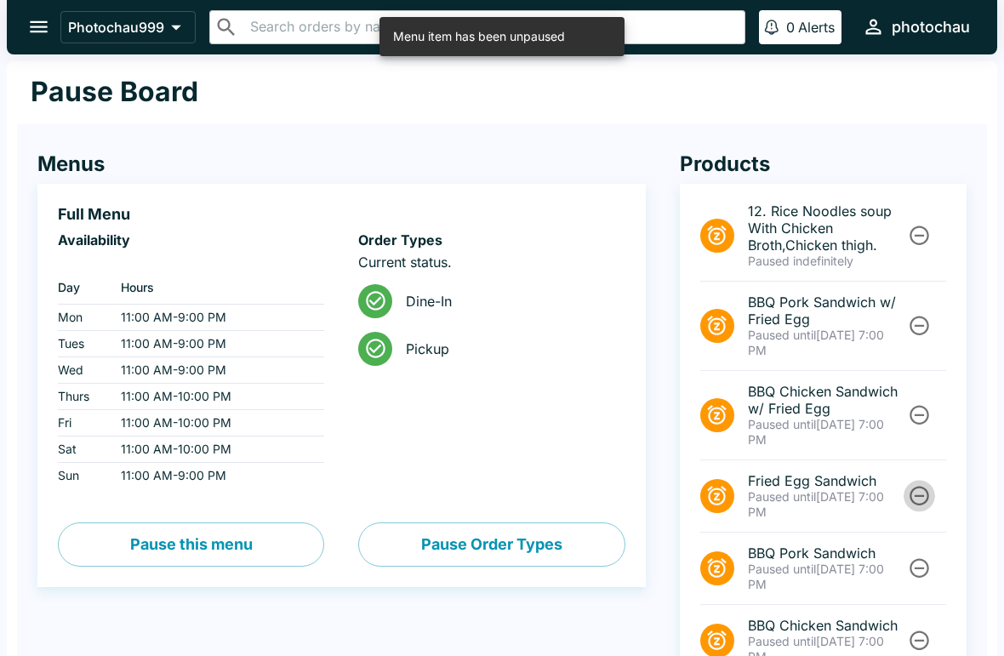
click at [924, 483] on button "Unpause" at bounding box center [918, 495] width 31 height 31
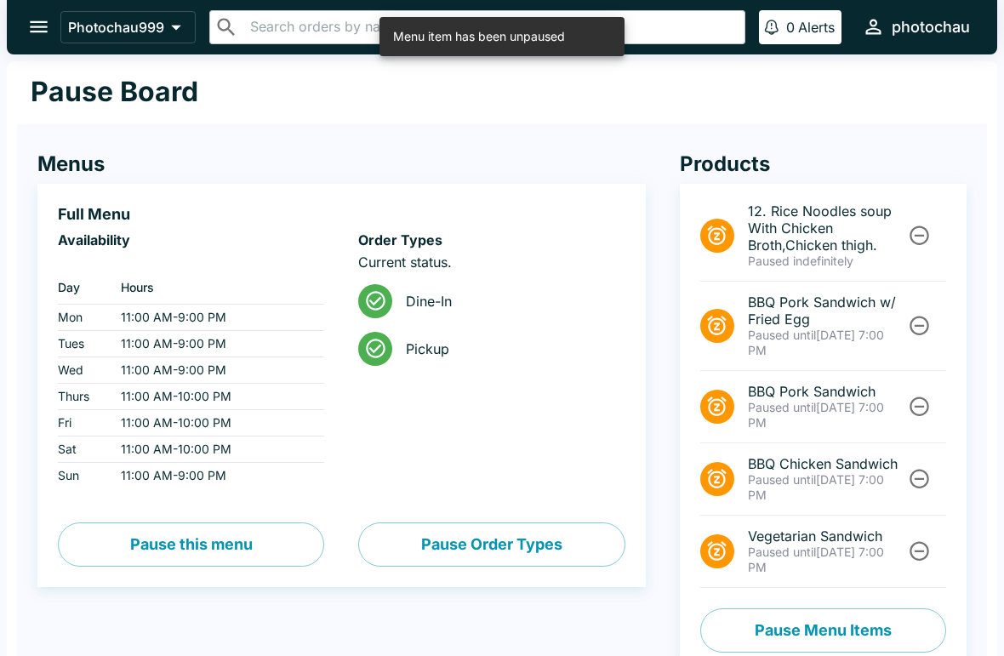
click at [936, 540] on li "Vegetarian Sandwich Paused until [DATE] 7:00 PM" at bounding box center [823, 551] width 246 height 72
click at [933, 471] on button "Unpause" at bounding box center [918, 478] width 31 height 31
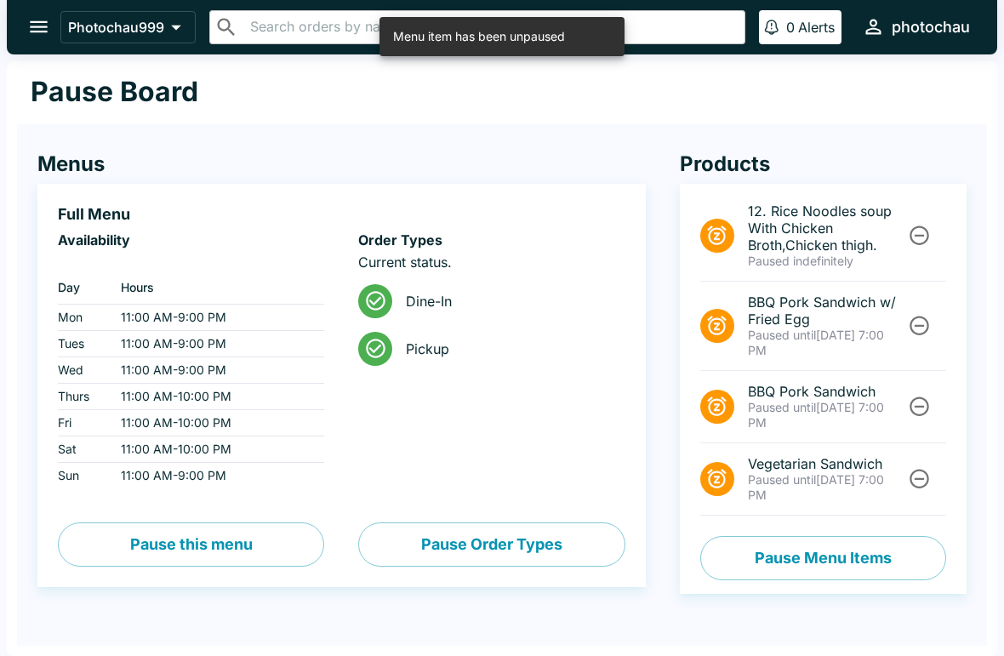
click at [942, 553] on button "Pause Menu Items" at bounding box center [823, 558] width 246 height 44
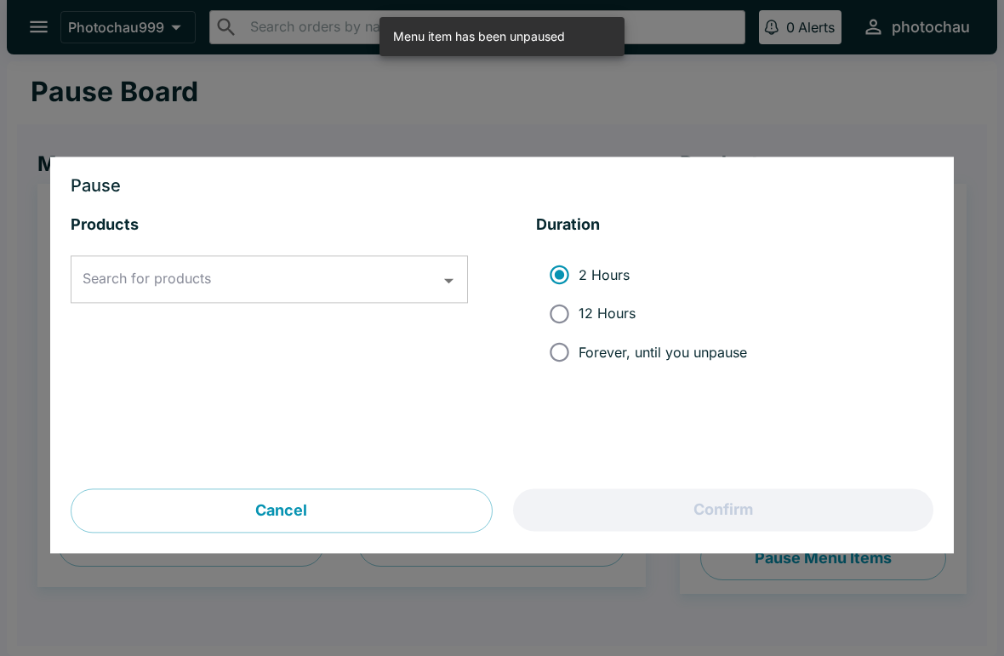
click at [730, 31] on div at bounding box center [502, 328] width 1004 height 656
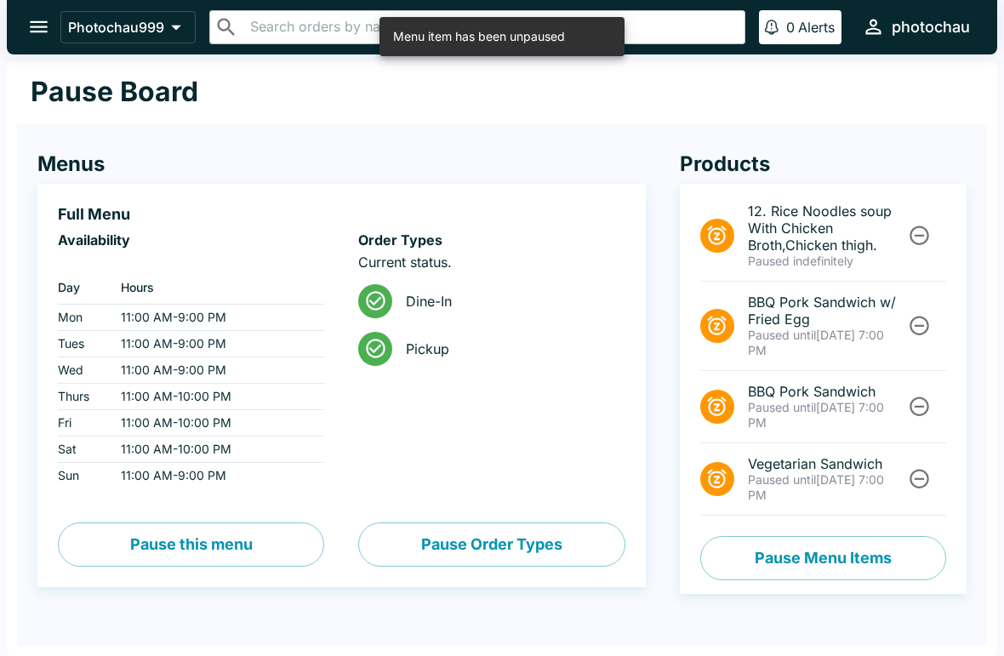
click at [777, 79] on div "Pause Board" at bounding box center [502, 92] width 970 height 63
click at [977, 477] on div "Menus Full Menu Availability ‏ Day Hours Mon 11:00 AM - 9:00 PM Tues 11:00 AM -…" at bounding box center [502, 368] width 970 height 503
click at [927, 480] on icon "Unpause" at bounding box center [919, 479] width 20 height 20
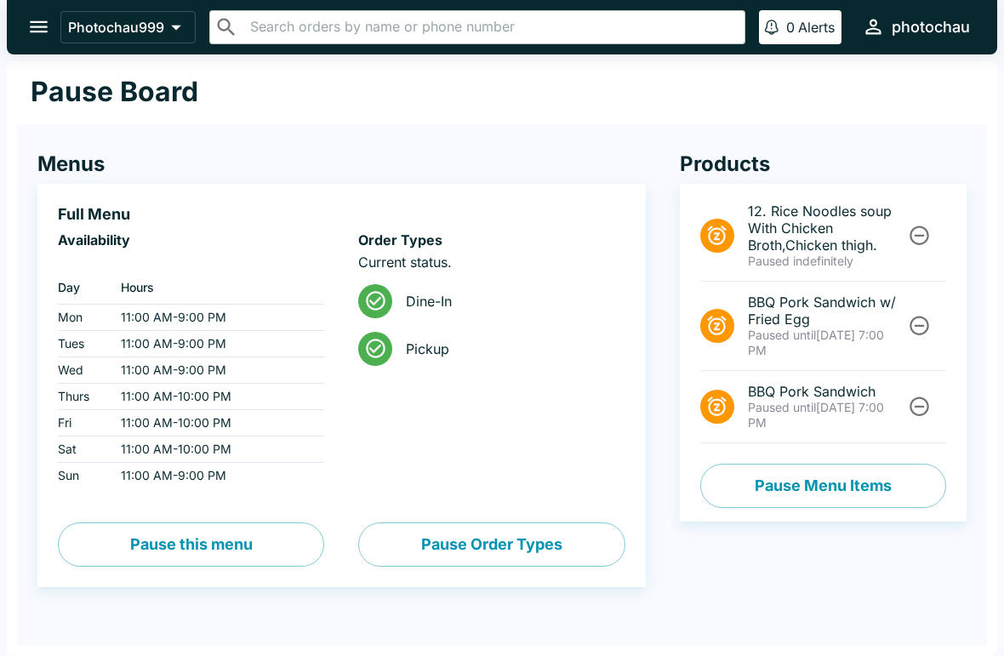
click at [941, 402] on li "BBQ Pork Sandwich Paused until [DATE] 7:00 PM" at bounding box center [823, 407] width 246 height 72
click at [936, 312] on li "BBQ Pork Sandwich w/ Fried Egg Paused until [DATE] 7:00 PM" at bounding box center [823, 325] width 246 height 89
click at [941, 396] on li "BBQ Pork Sandwich Paused until [DATE] 7:00 PM" at bounding box center [823, 407] width 246 height 72
click at [934, 320] on button "Unpause" at bounding box center [918, 325] width 31 height 31
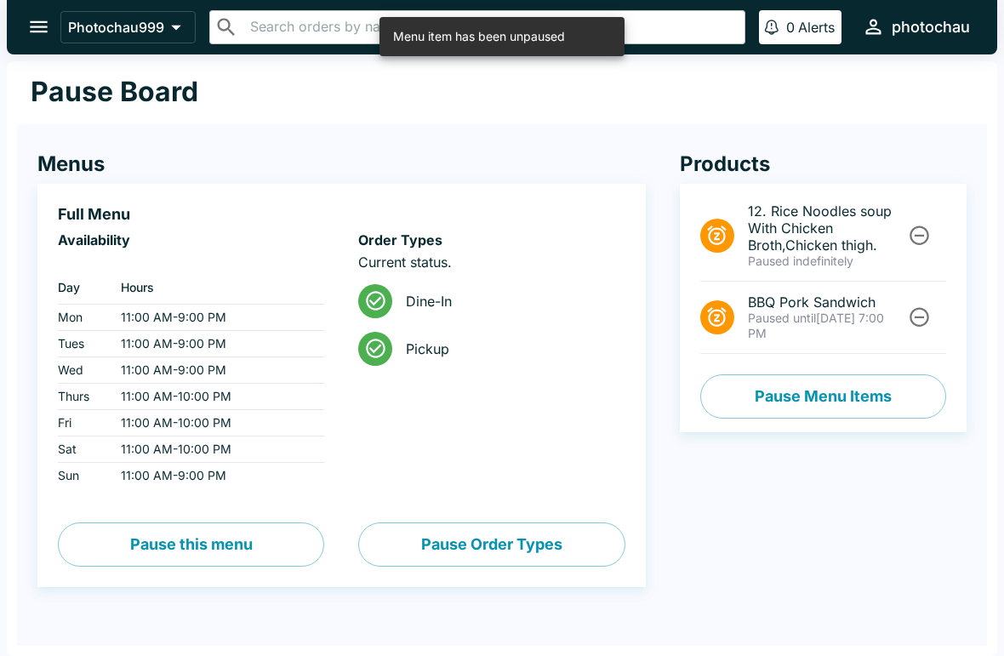
click at [930, 314] on icon "Unpause" at bounding box center [918, 316] width 23 height 23
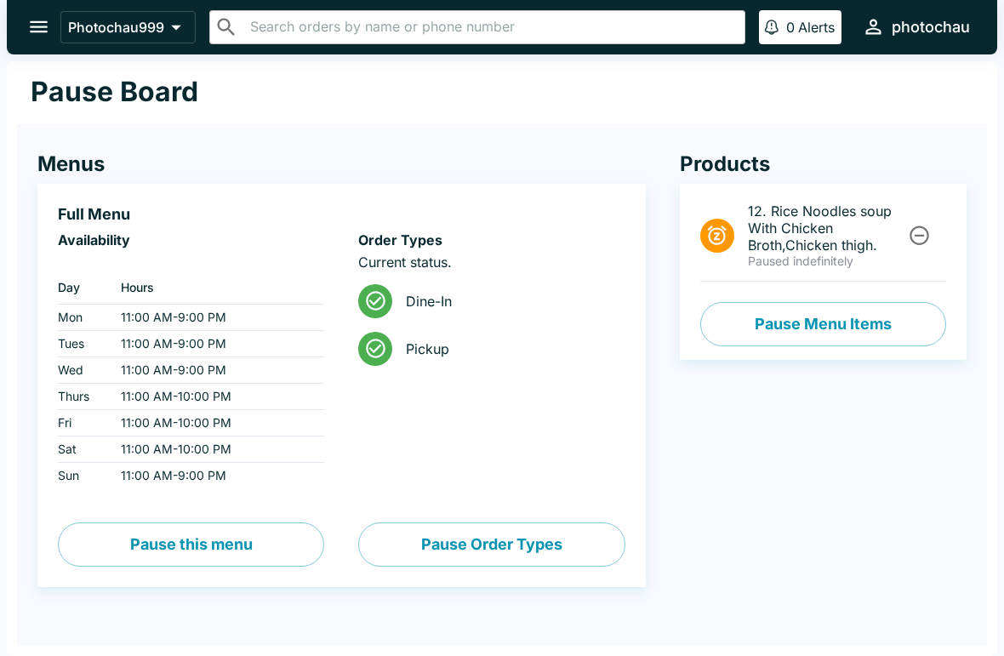
click at [32, 8] on button "open drawer" at bounding box center [38, 26] width 43 height 43
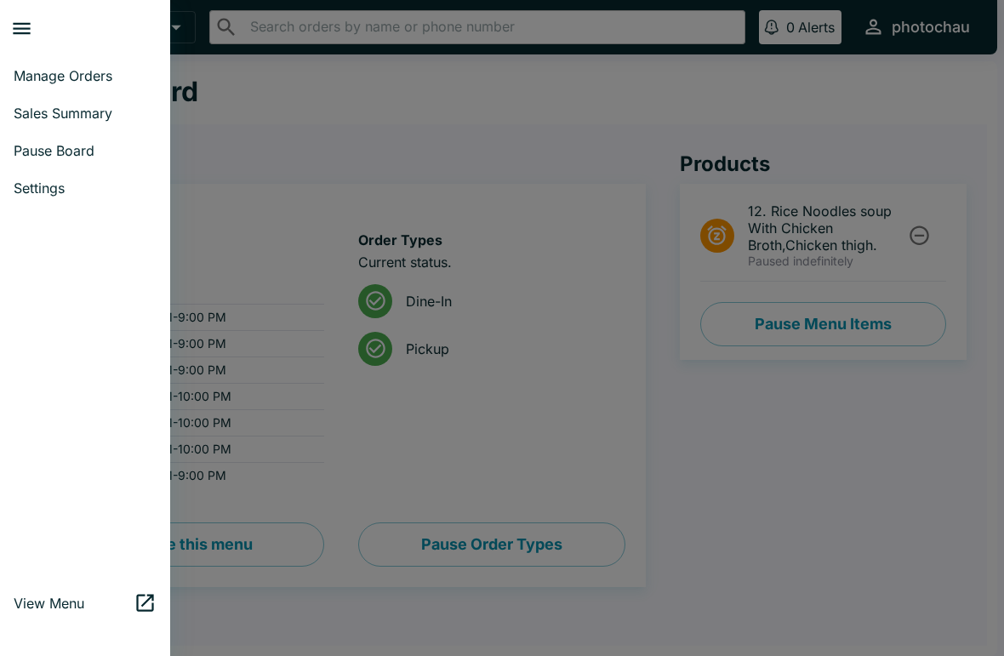
click at [90, 73] on span "Manage Orders" at bounding box center [85, 75] width 143 height 17
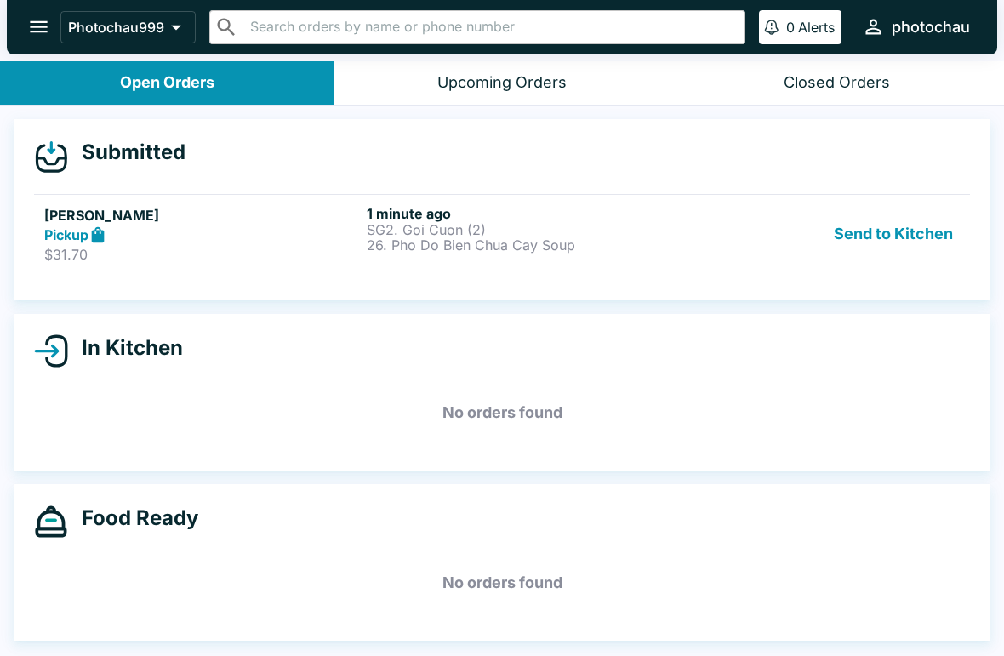
click at [913, 214] on button "Send to Kitchen" at bounding box center [893, 234] width 133 height 59
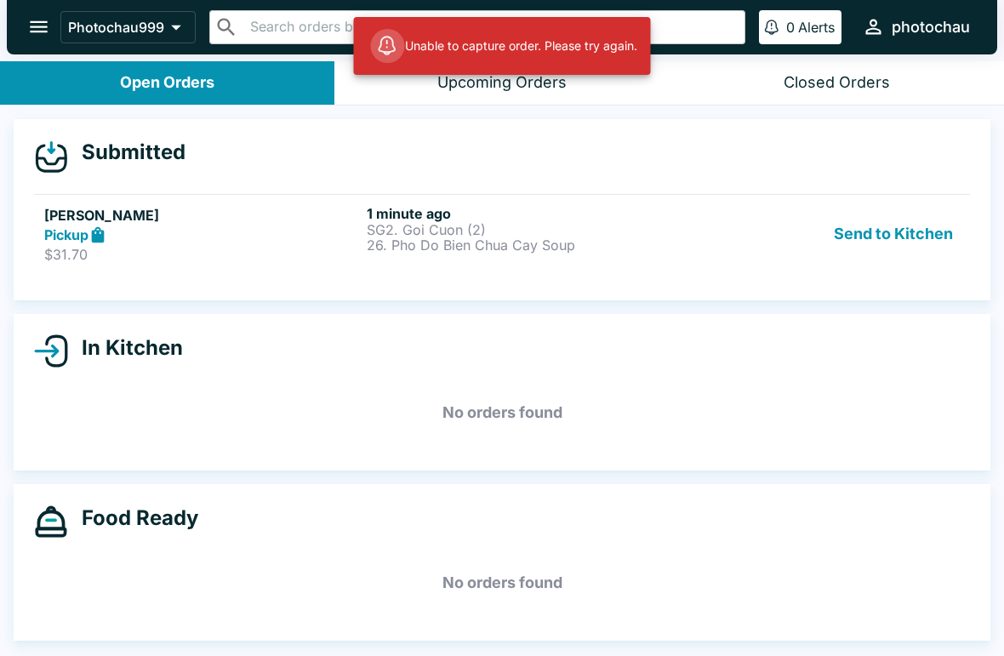
click at [897, 237] on button "Send to Kitchen" at bounding box center [893, 234] width 133 height 59
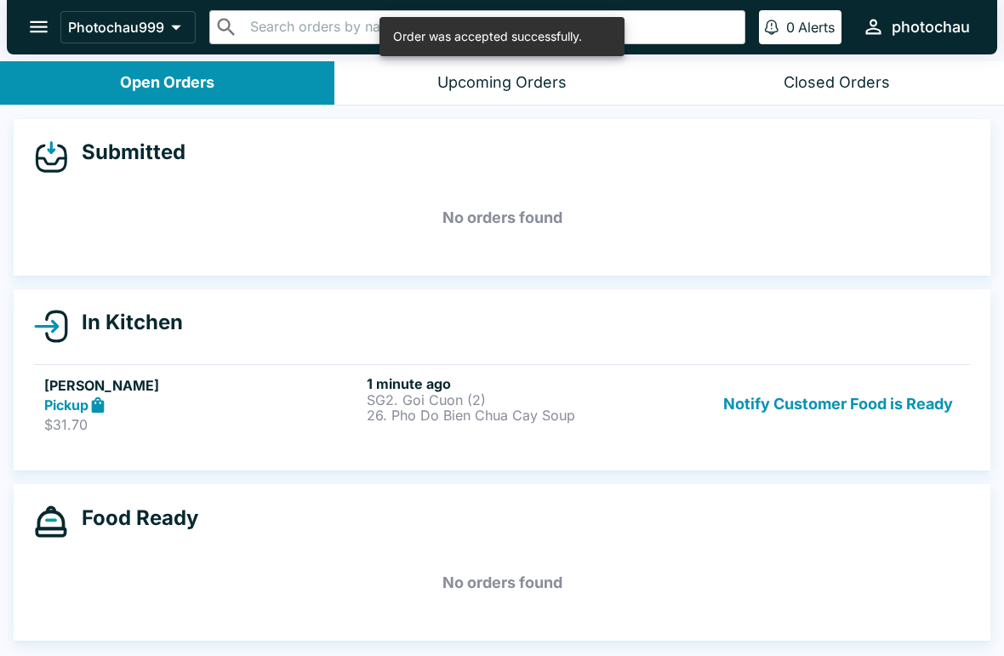
click at [40, 26] on icon "open drawer" at bounding box center [38, 26] width 23 height 23
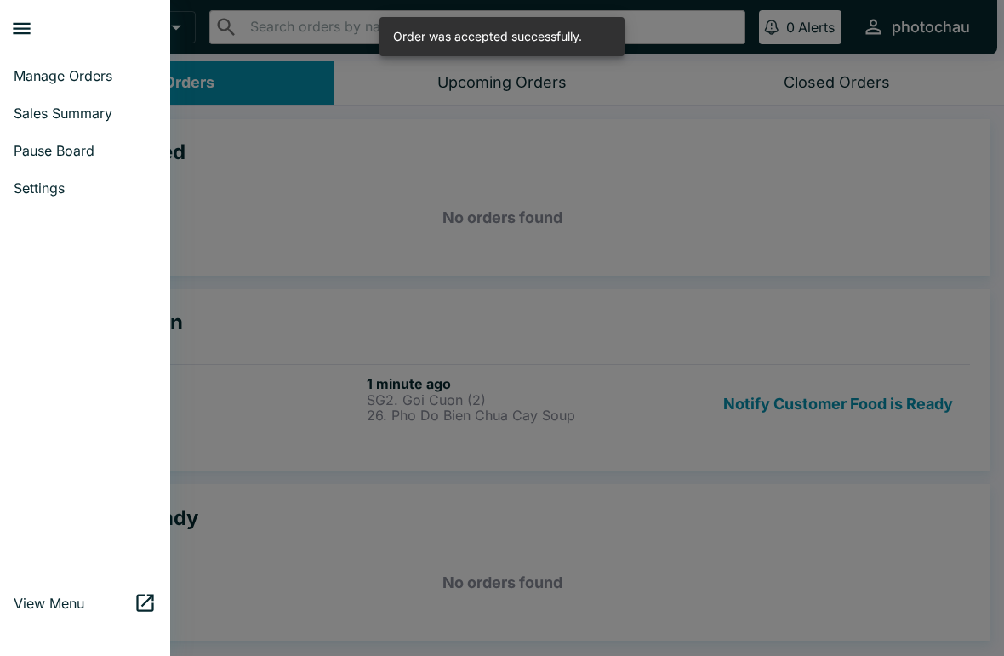
click at [73, 161] on link "Pause Board" at bounding box center [85, 150] width 170 height 37
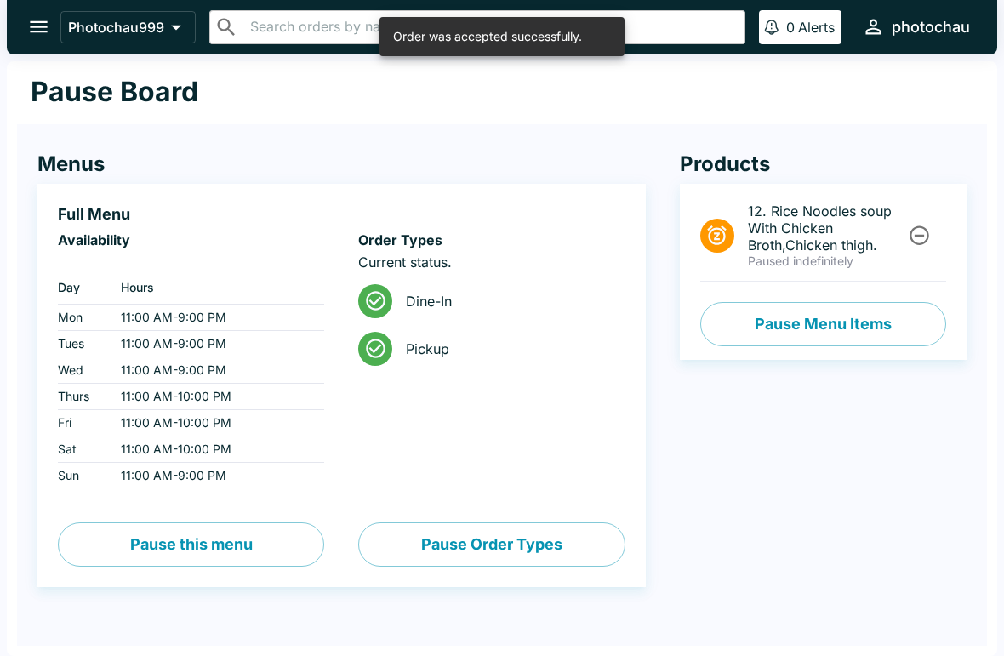
click at [886, 330] on button "Pause Menu Items" at bounding box center [823, 324] width 246 height 44
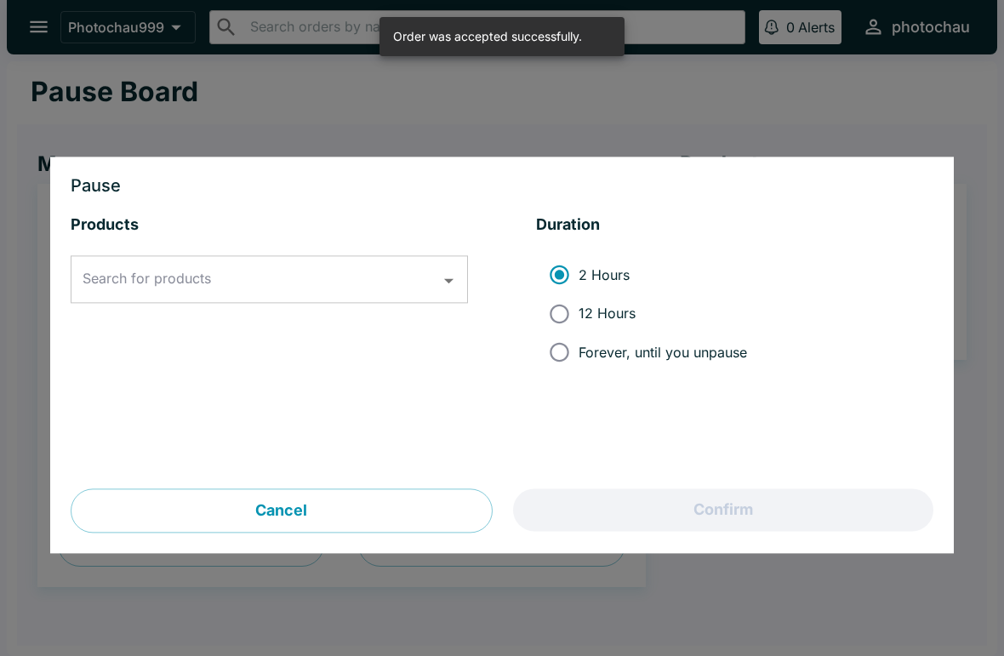
click at [562, 320] on input "12 Hours" at bounding box center [559, 313] width 38 height 38
radio input "true"
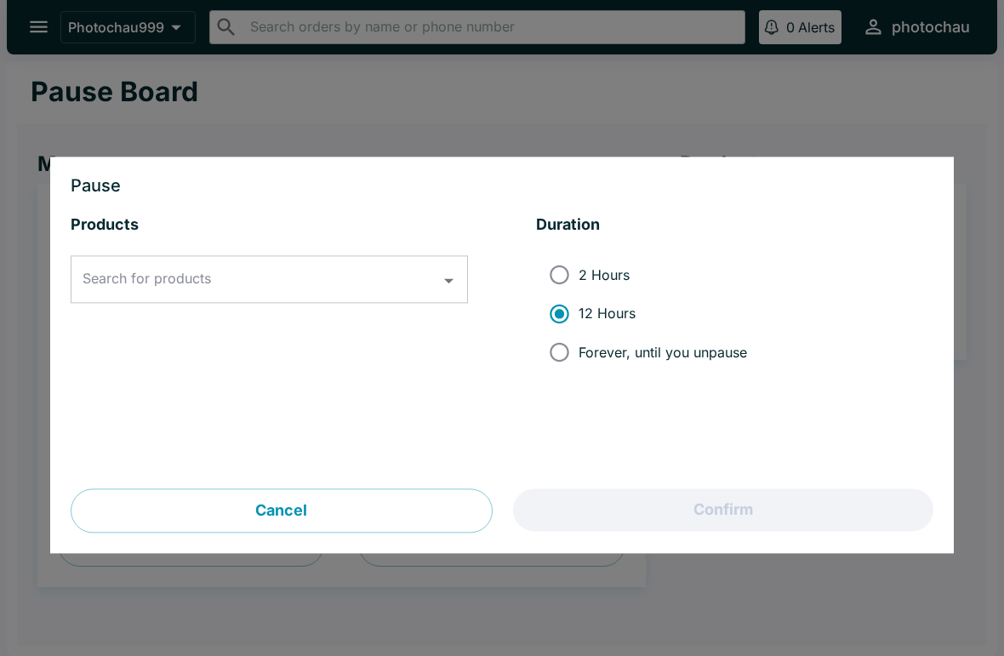
click at [353, 279] on input "Search for products" at bounding box center [256, 280] width 356 height 32
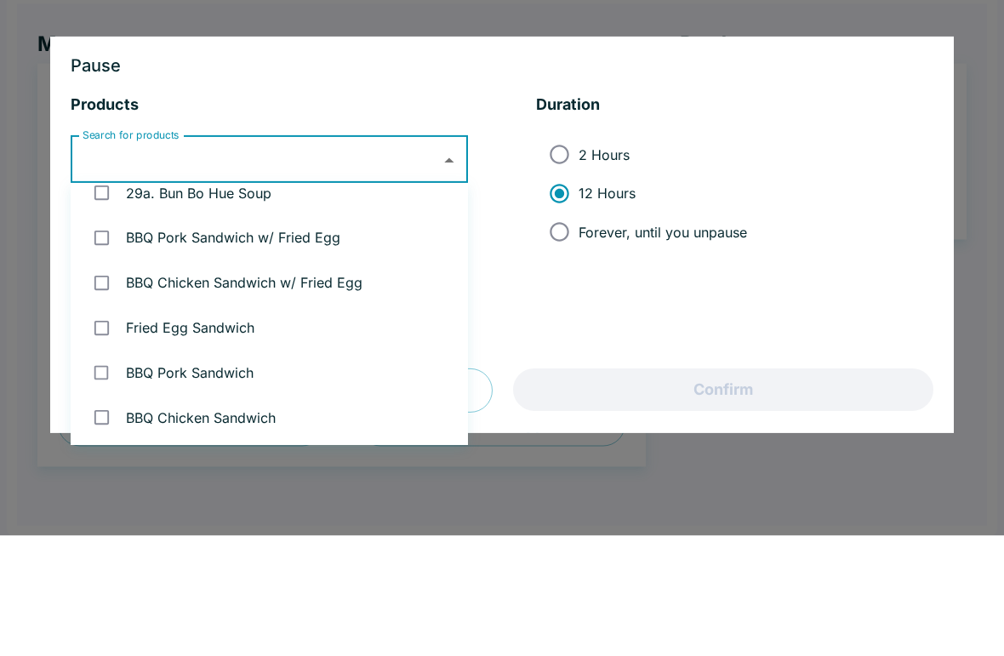
scroll to position [1686, 0]
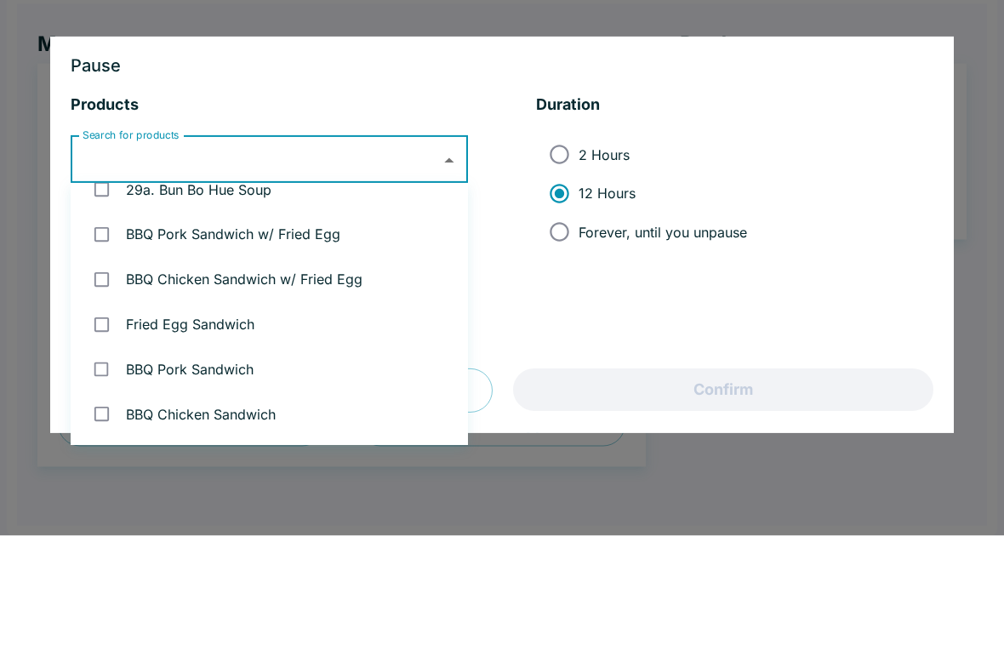
click at [107, 338] on input "checkbox" at bounding box center [101, 355] width 35 height 35
checkbox input "true"
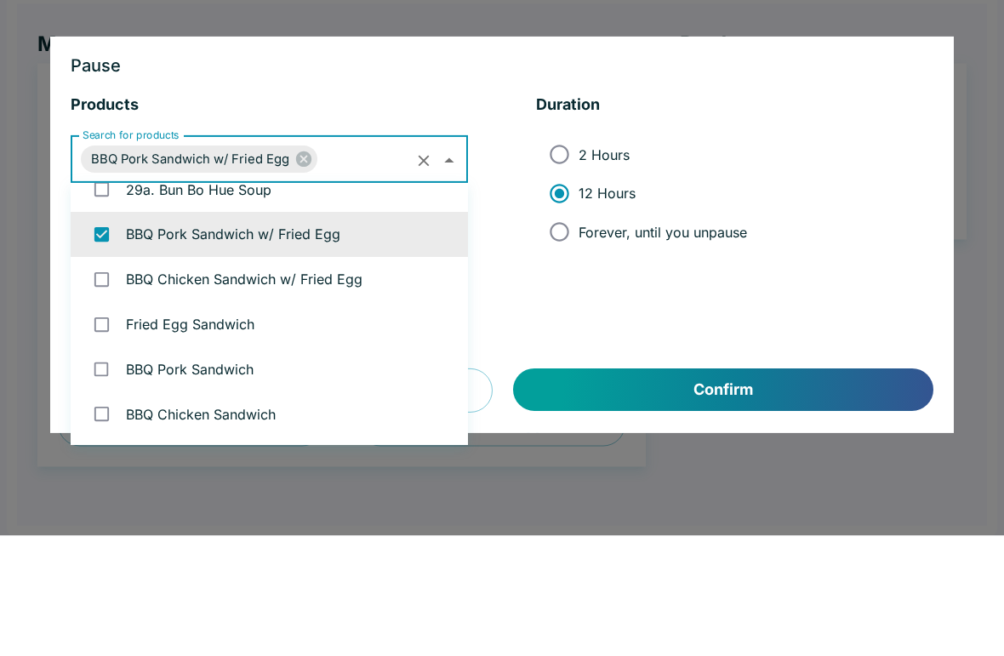
click at [111, 382] on input "checkbox" at bounding box center [101, 399] width 35 height 35
checkbox input "true"
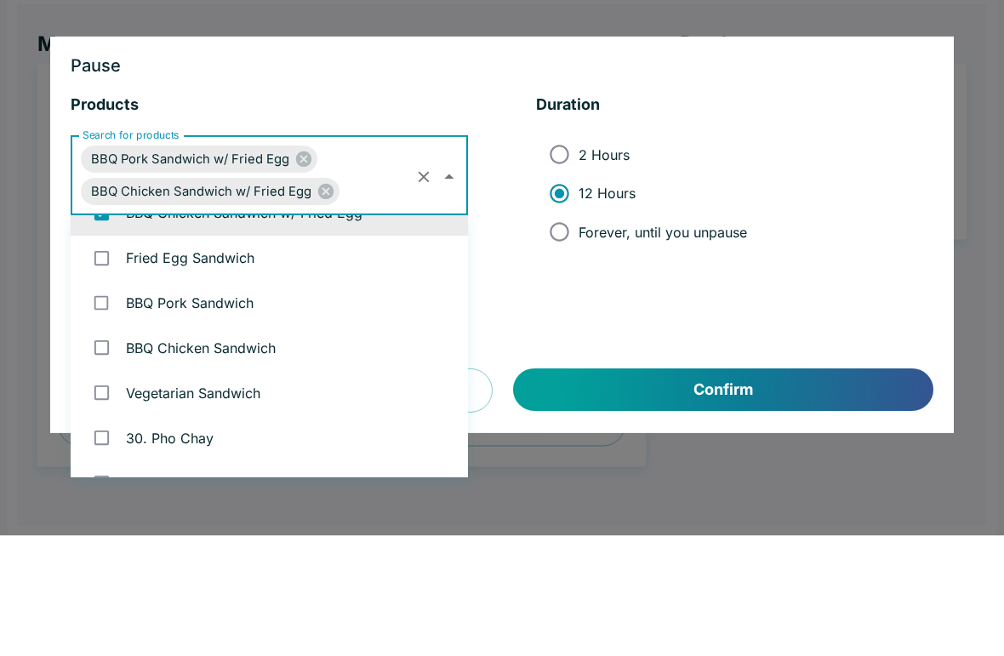
scroll to position [1789, 0]
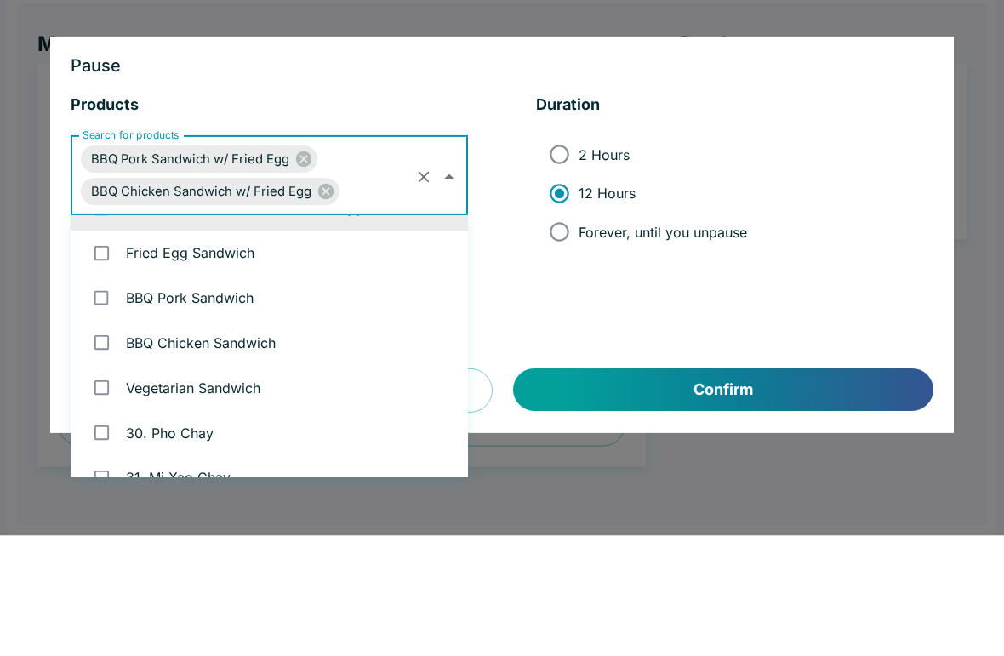
click at [108, 355] on input "checkbox" at bounding box center [101, 372] width 35 height 35
checkbox input "true"
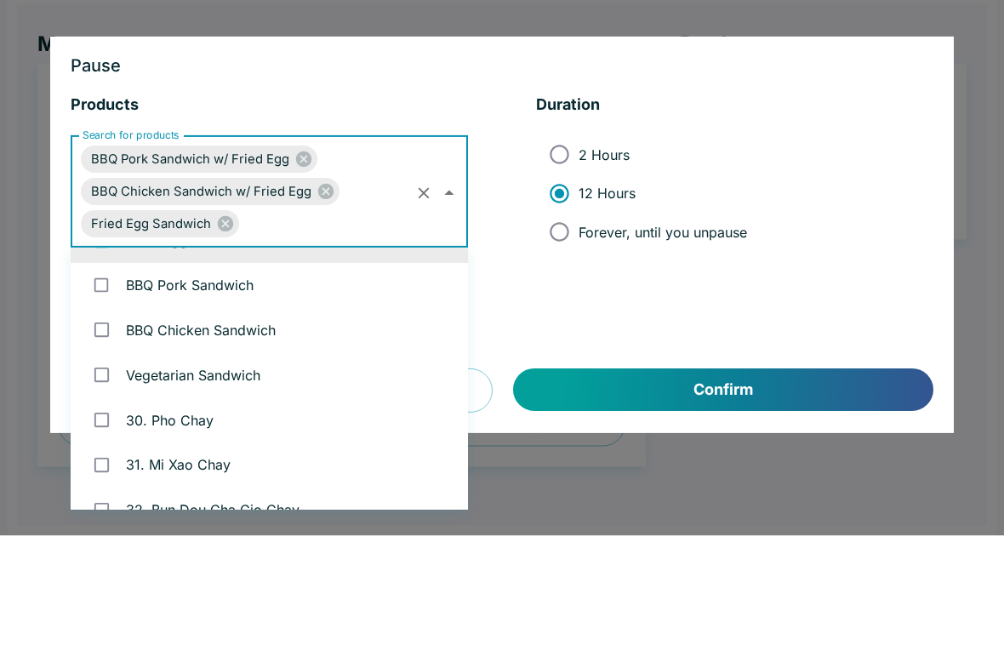
scroll to position [1828, 0]
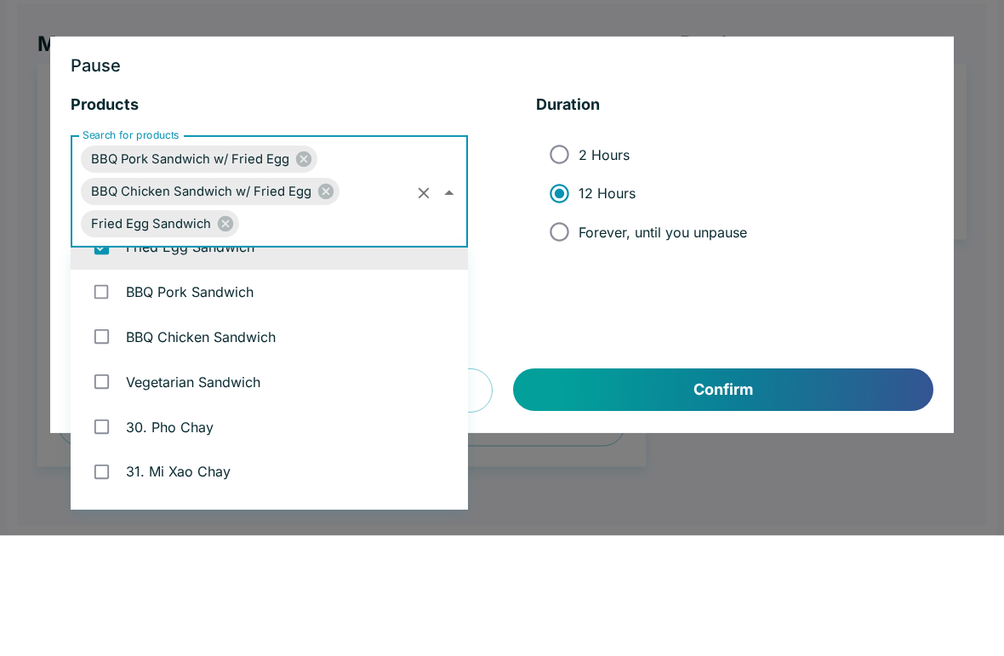
click at [118, 395] on input "checkbox" at bounding box center [101, 412] width 35 height 35
checkbox input "true"
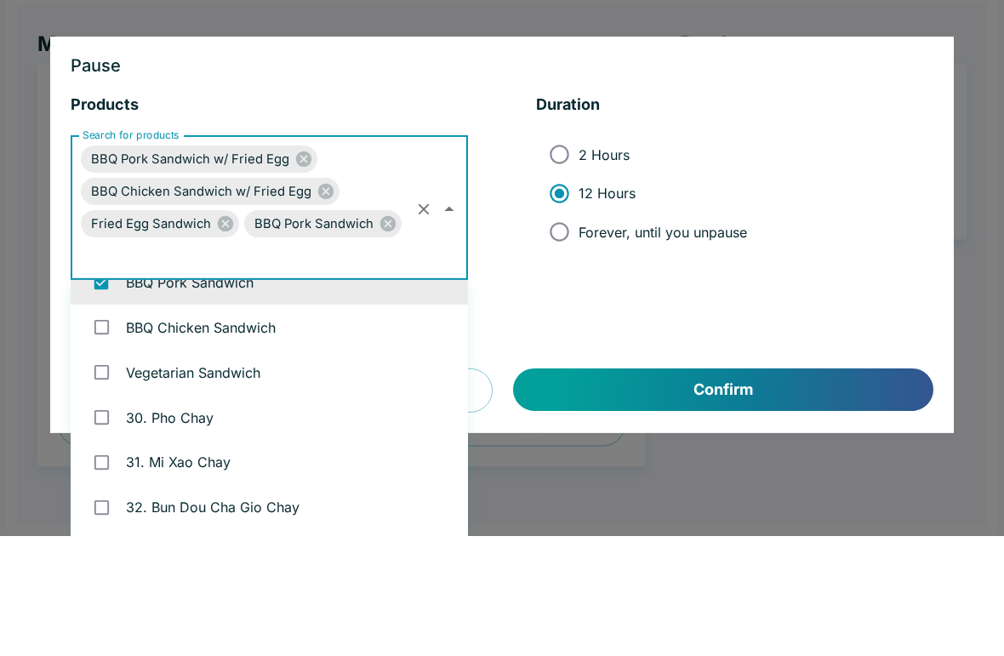
scroll to position [1886, 0]
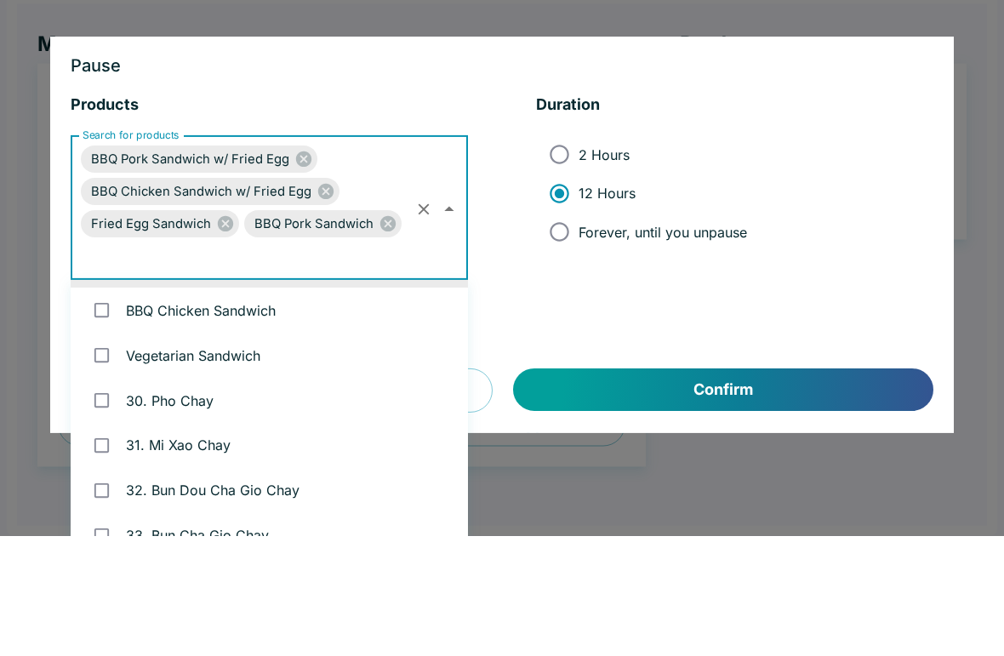
click at [112, 413] on input "checkbox" at bounding box center [101, 430] width 35 height 35
checkbox input "true"
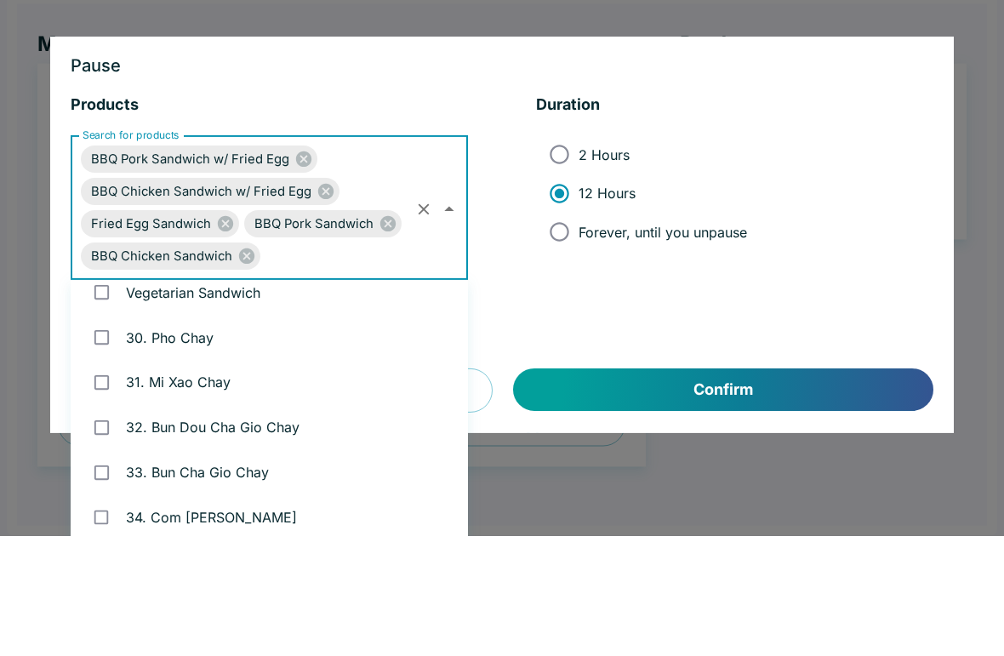
scroll to position [1945, 0]
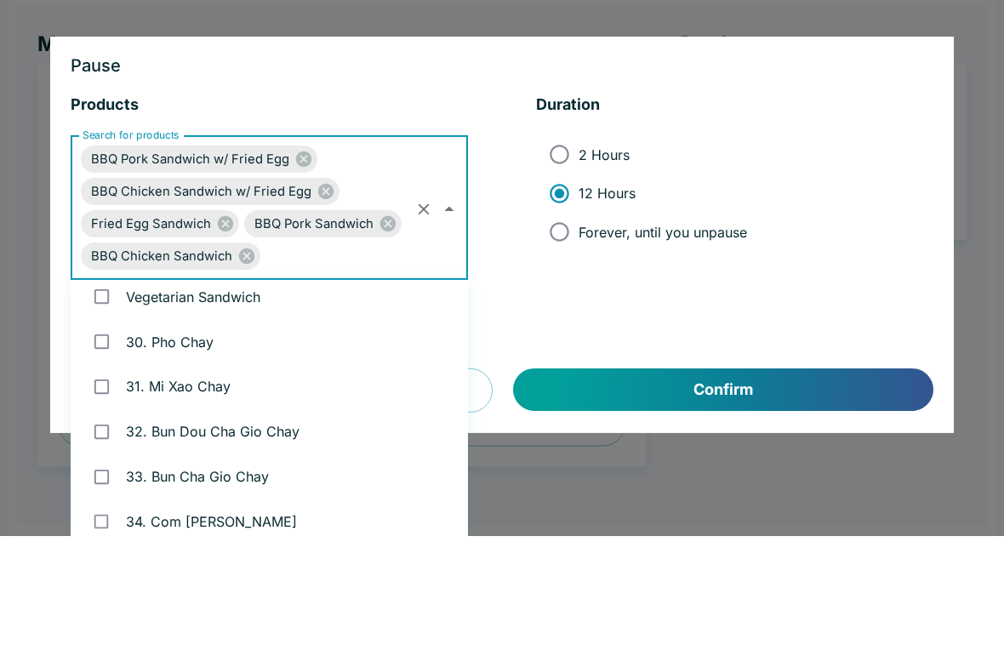
click at [111, 400] on input "checkbox" at bounding box center [101, 417] width 35 height 35
checkbox input "true"
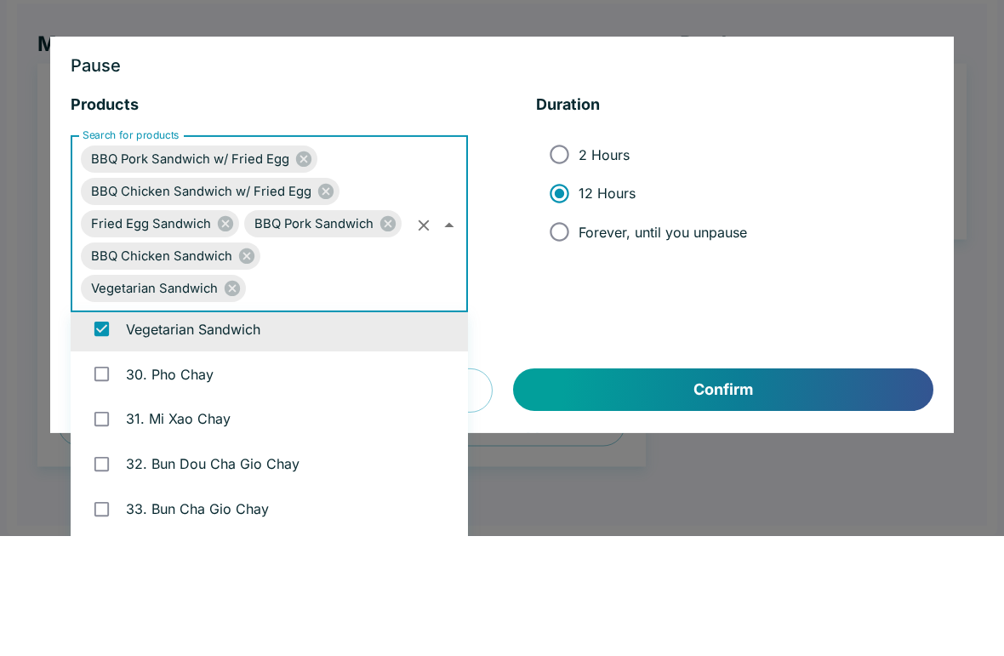
click at [977, 248] on div at bounding box center [502, 328] width 1004 height 656
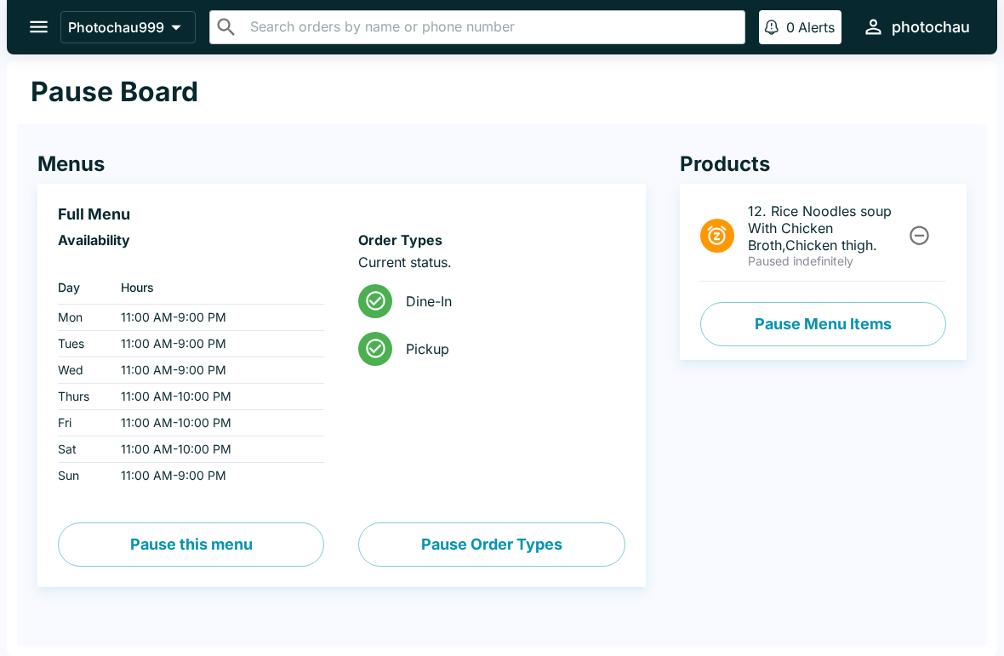
click at [896, 328] on button "Pause Menu Items" at bounding box center [823, 324] width 246 height 44
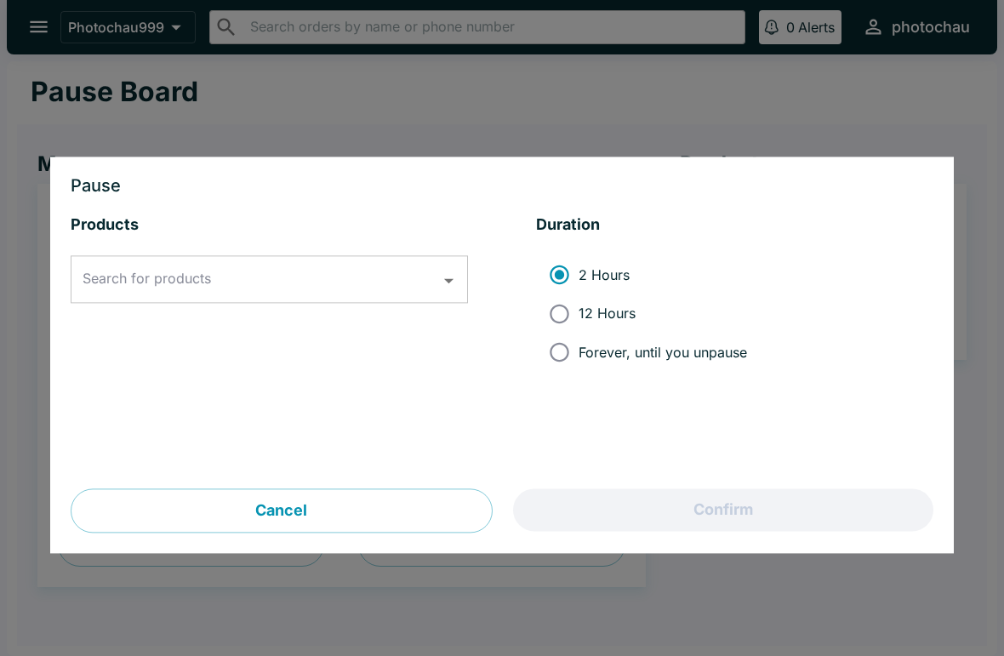
click at [443, 279] on icon "Open" at bounding box center [448, 281] width 23 height 23
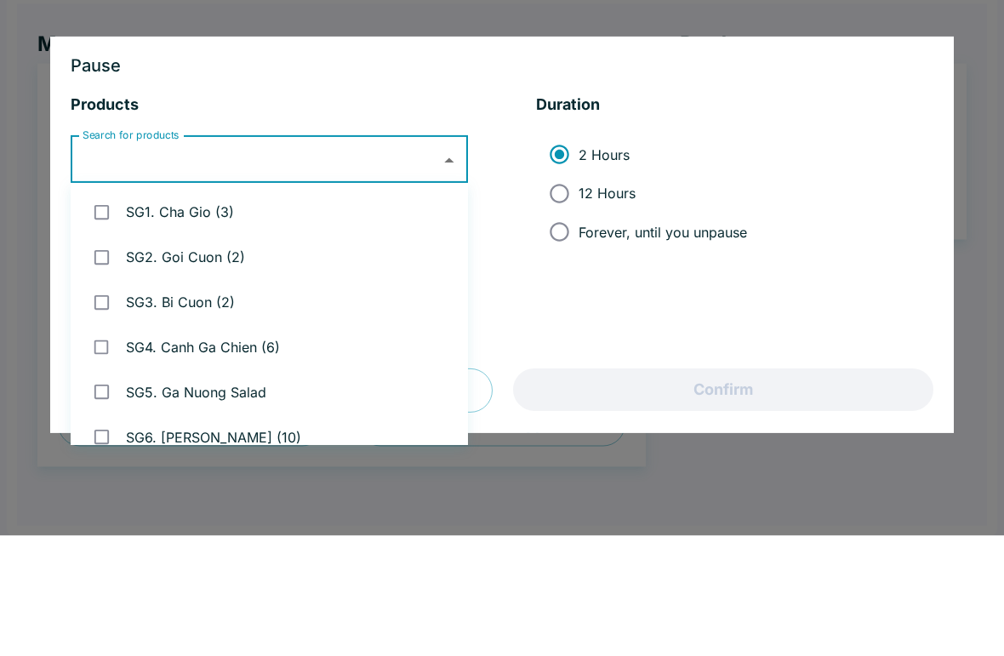
click at [573, 294] on input "12 Hours" at bounding box center [559, 313] width 38 height 38
radio input "true"
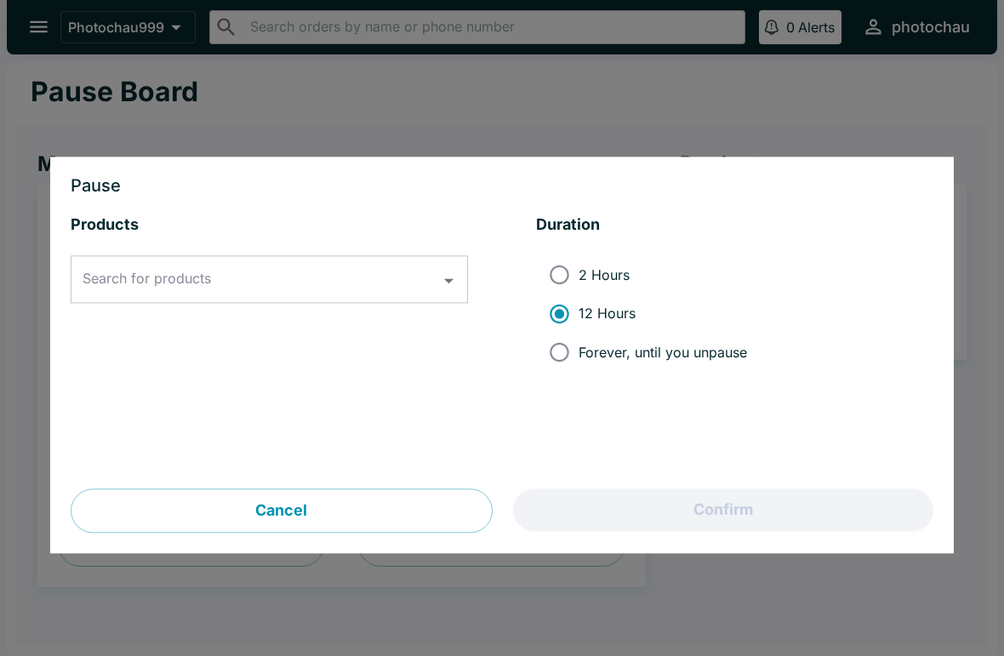
click at [387, 275] on input "Search for products" at bounding box center [256, 280] width 356 height 32
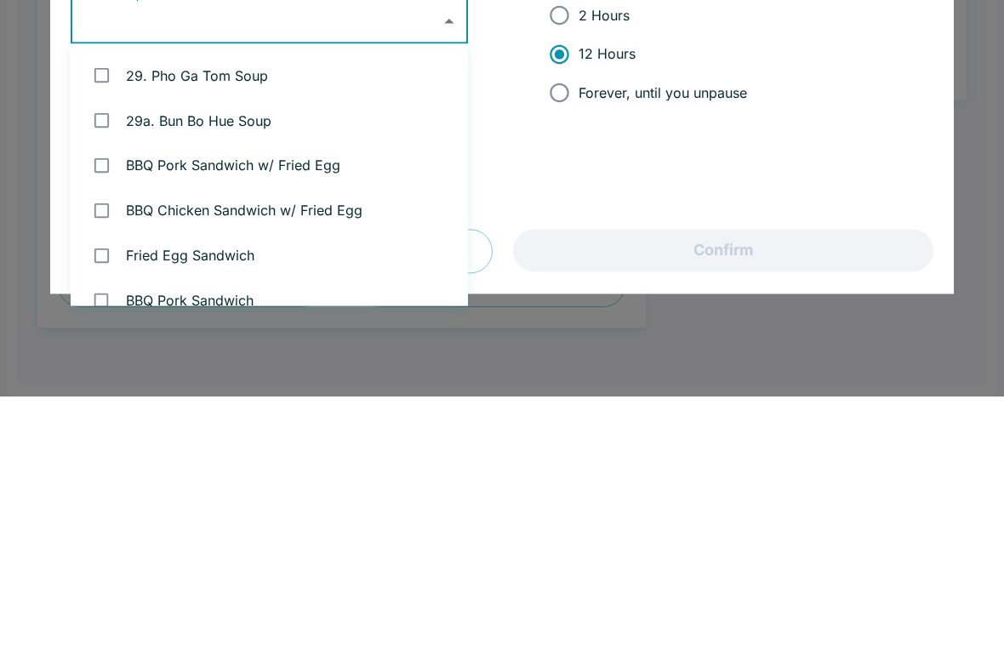
scroll to position [1591, 0]
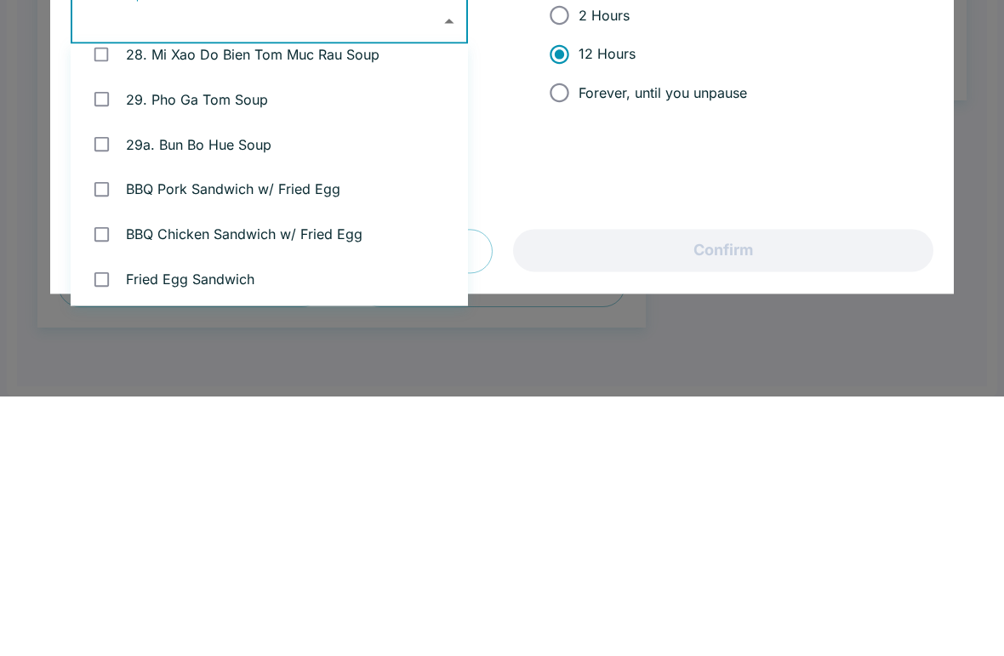
click at [106, 432] on input "checkbox" at bounding box center [101, 449] width 35 height 35
checkbox input "true"
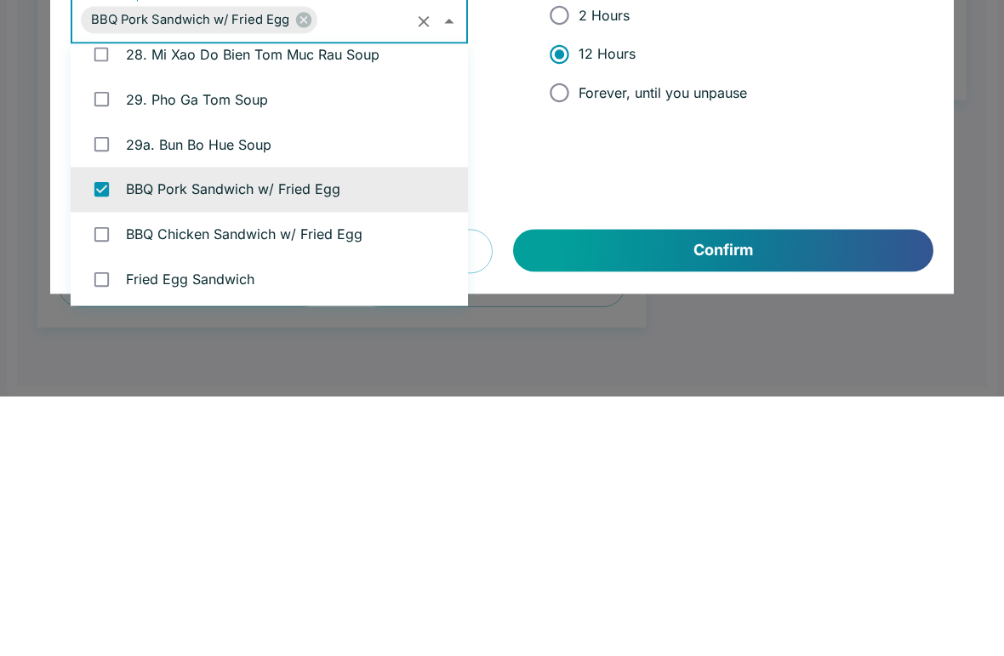
click at [106, 476] on input "checkbox" at bounding box center [101, 493] width 35 height 35
checkbox input "true"
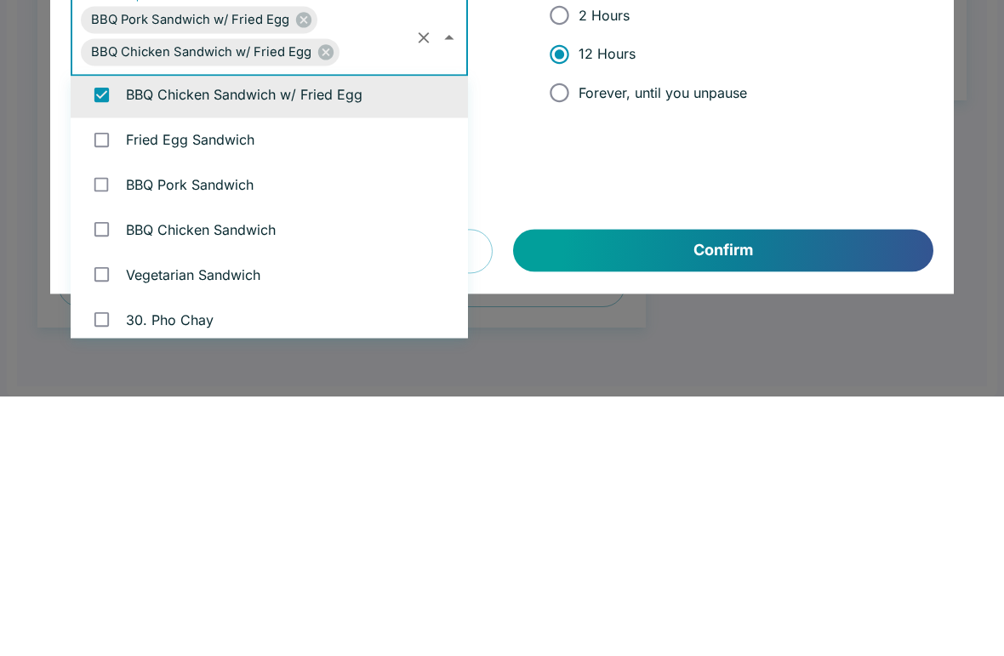
scroll to position [1765, 0]
click at [102, 380] on input "checkbox" at bounding box center [101, 397] width 35 height 35
checkbox input "true"
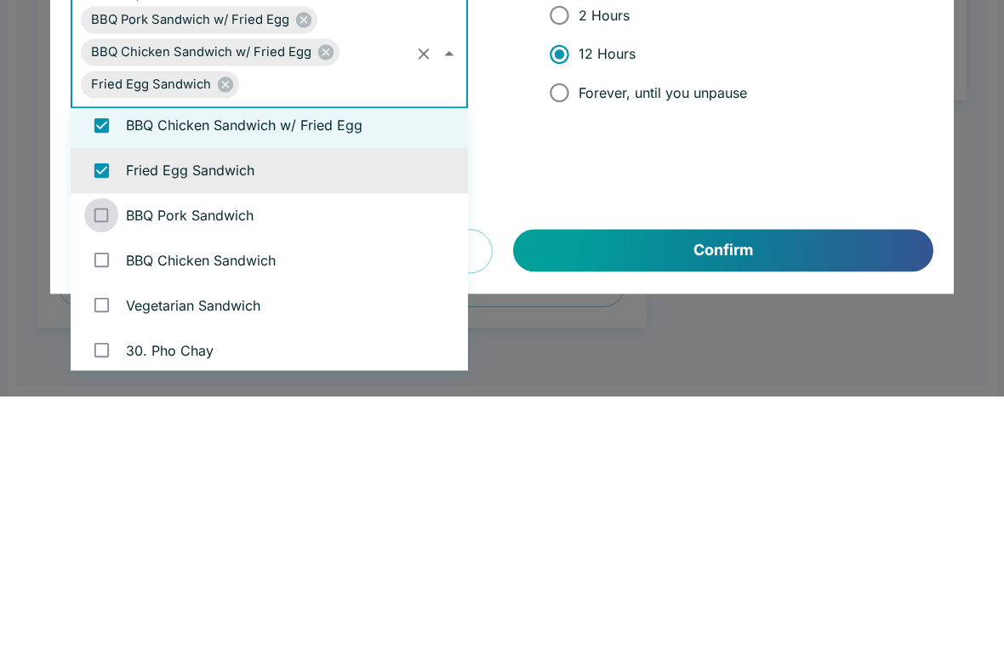
click at [100, 458] on input "checkbox" at bounding box center [101, 475] width 35 height 35
checkbox input "true"
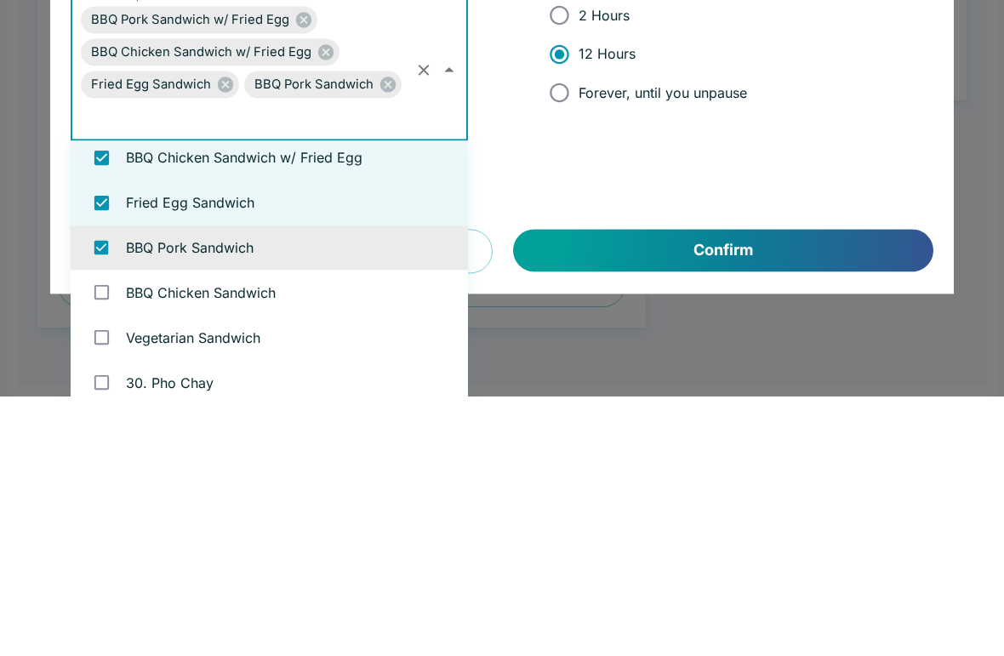
click at [101, 535] on input "checkbox" at bounding box center [101, 552] width 35 height 35
checkbox input "true"
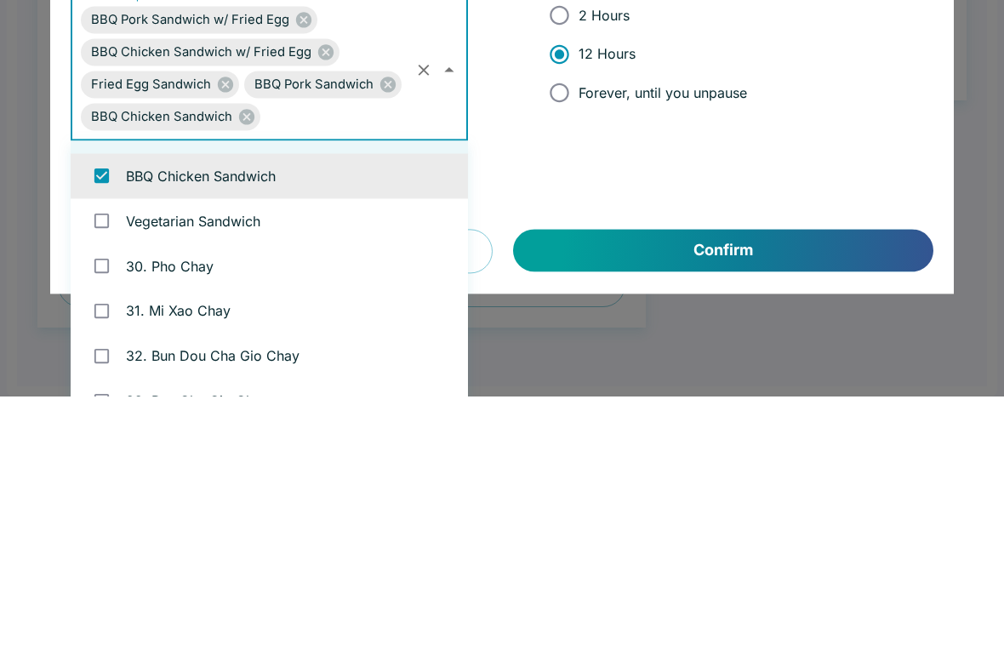
scroll to position [1885, 0]
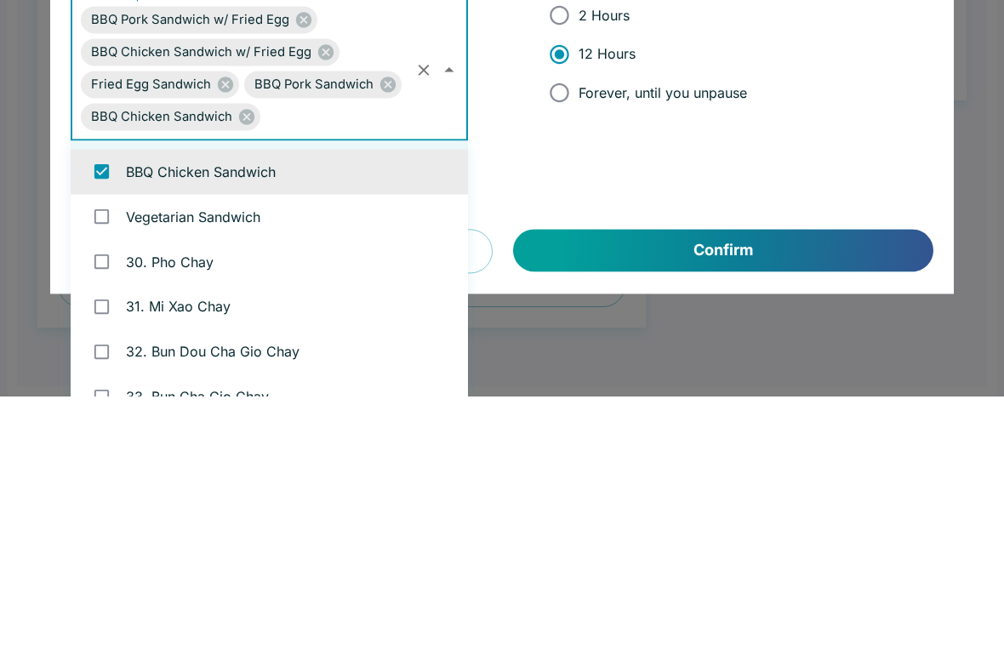
click at [104, 459] on input "checkbox" at bounding box center [101, 476] width 35 height 35
checkbox input "true"
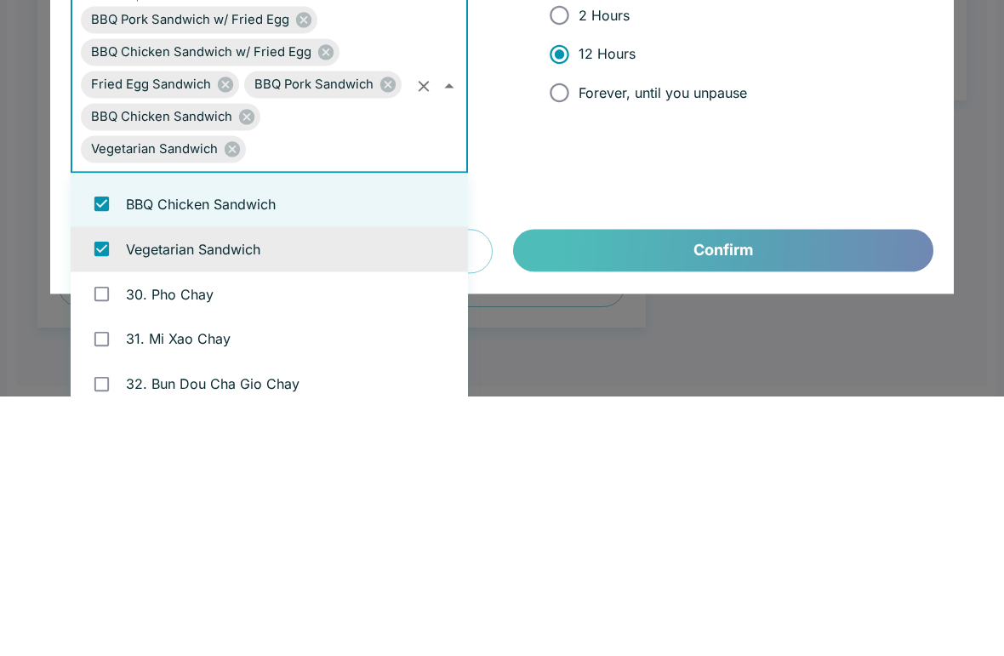
click at [803, 489] on button "Confirm" at bounding box center [723, 510] width 420 height 43
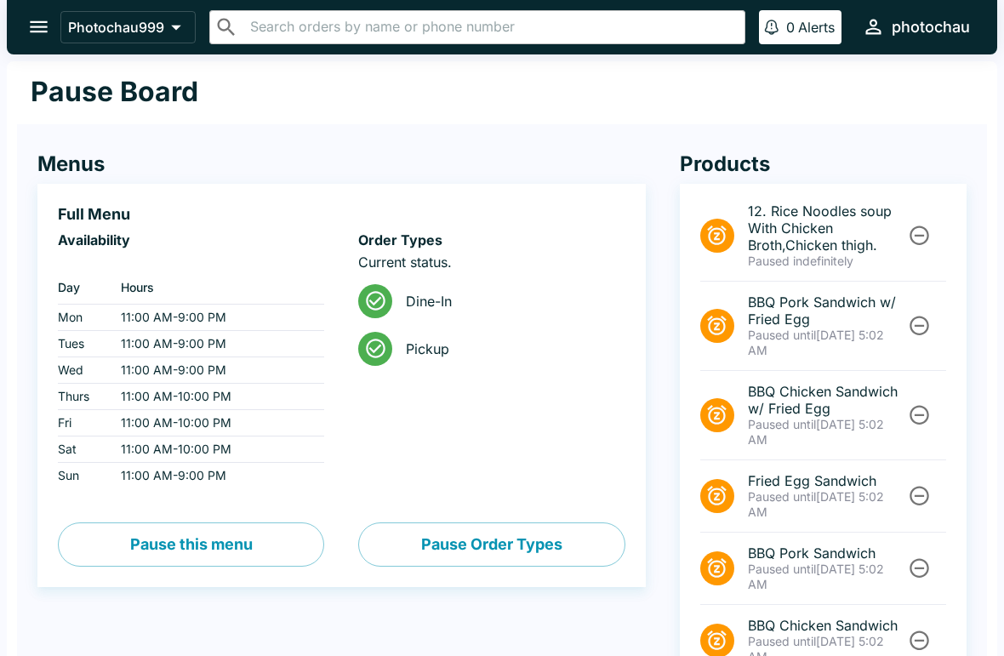
click at [41, 26] on icon "open drawer" at bounding box center [38, 26] width 23 height 23
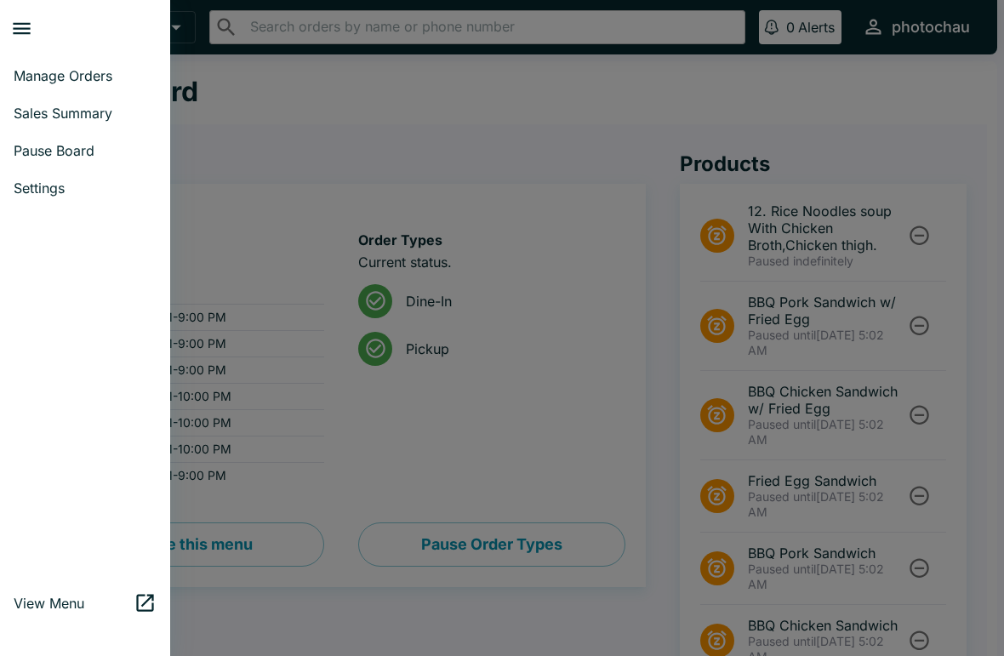
click at [82, 77] on span "Manage Orders" at bounding box center [85, 75] width 143 height 17
